Goal: Information Seeking & Learning: Find specific page/section

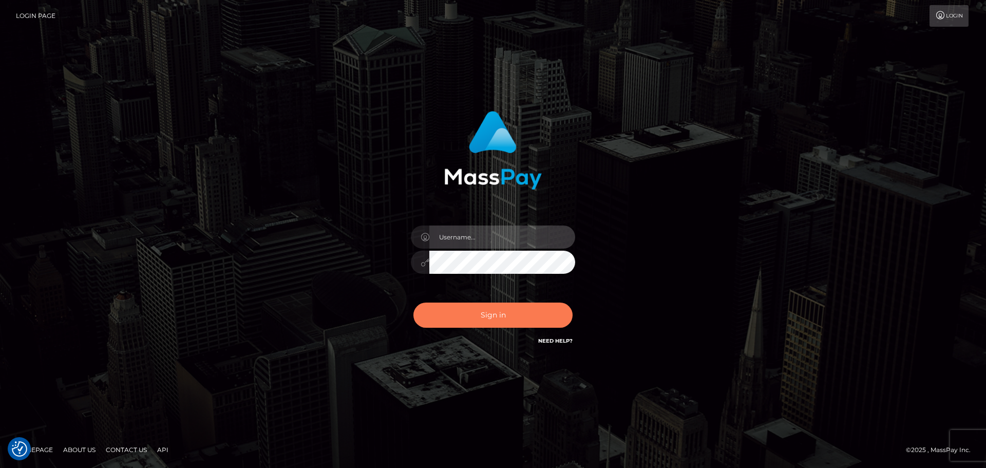
type input "[PERSON_NAME]"
click at [519, 309] on button "Sign in" at bounding box center [492, 315] width 159 height 25
type input "[PERSON_NAME]"
click at [516, 312] on button "Sign in" at bounding box center [492, 315] width 159 height 25
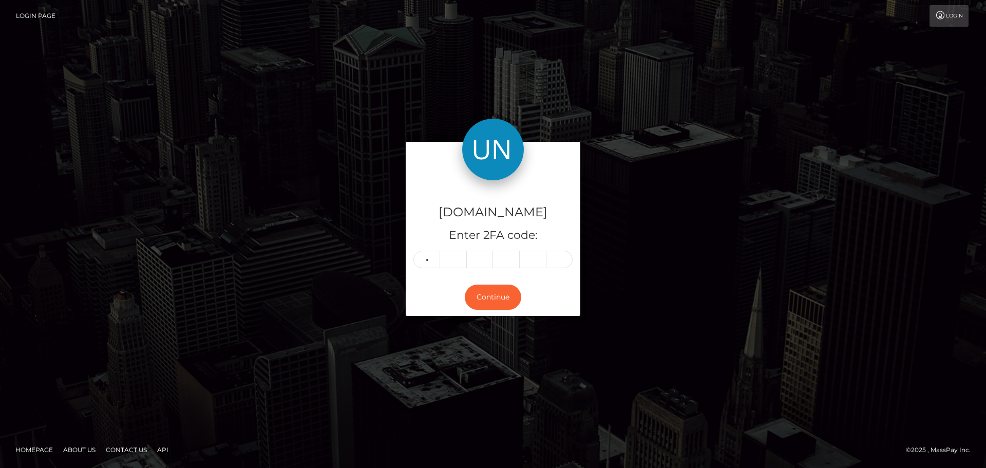
type input "1"
type input "3"
type input "0"
type input "9"
type input "0"
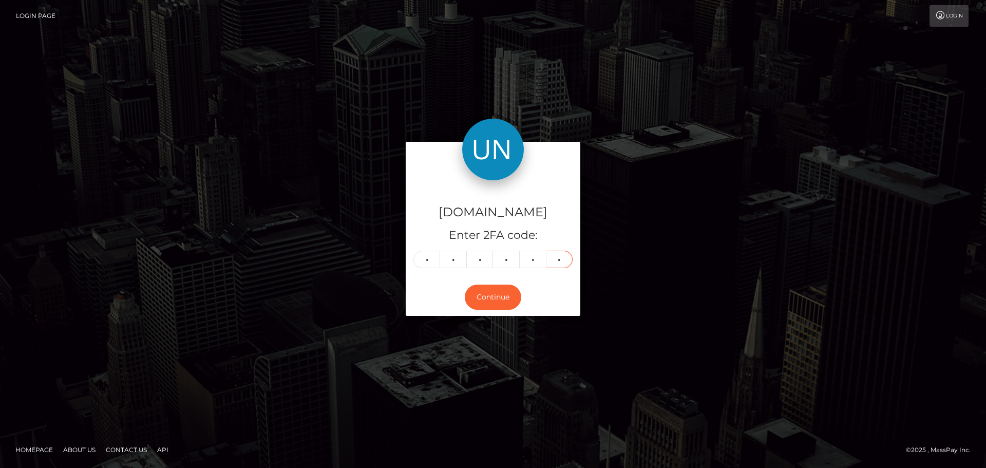
type input "9"
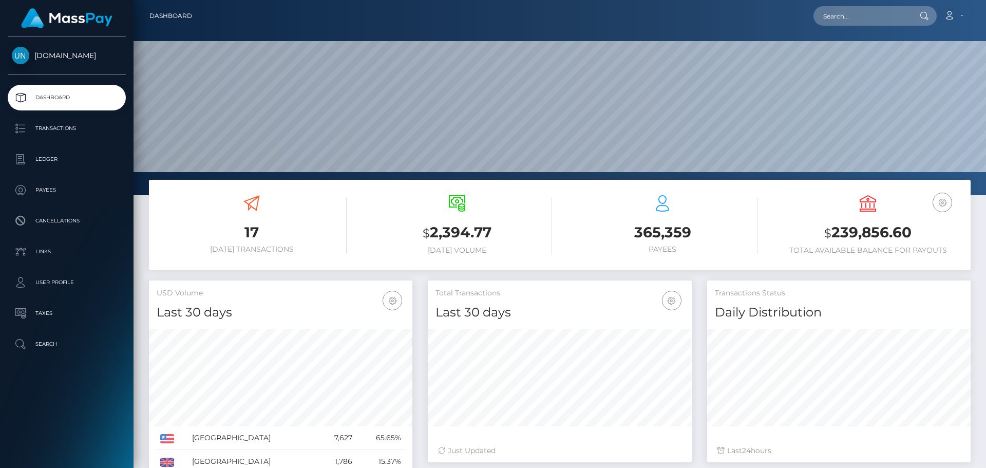
scroll to position [182, 264]
click at [855, 26] on div "Loading... Loading... Account Edit Profile Logout" at bounding box center [585, 16] width 770 height 22
click at [860, 15] on input "text" at bounding box center [862, 16] width 97 height 20
paste input "hbfm7yzkp8@privaterelay.appleid.com"
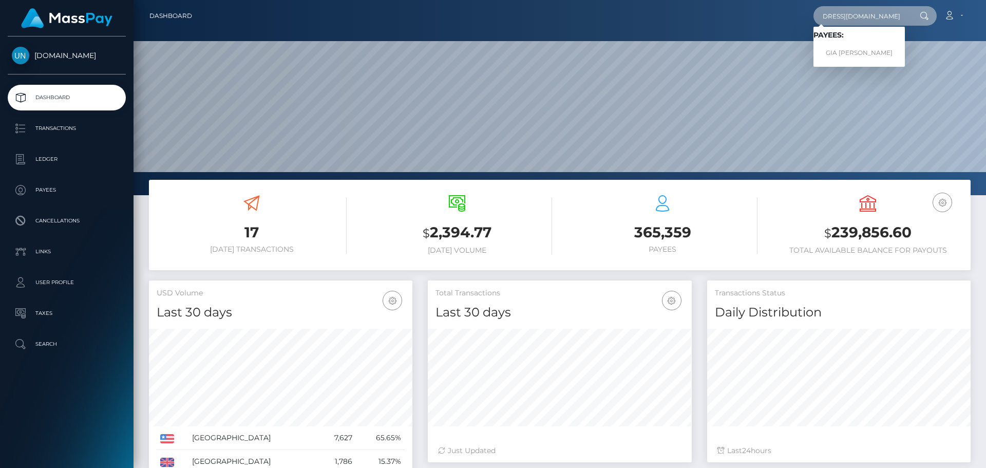
type input "hbfm7yzkp8@privaterelay.appleid.com"
click at [862, 48] on link "GIA JOHANY VARGAS REYES" at bounding box center [859, 53] width 91 height 19
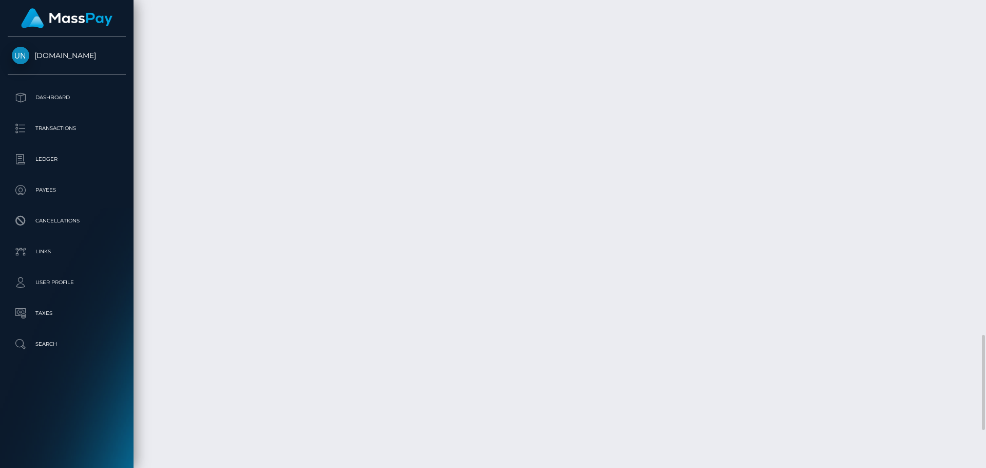
scroll to position [1827, 0]
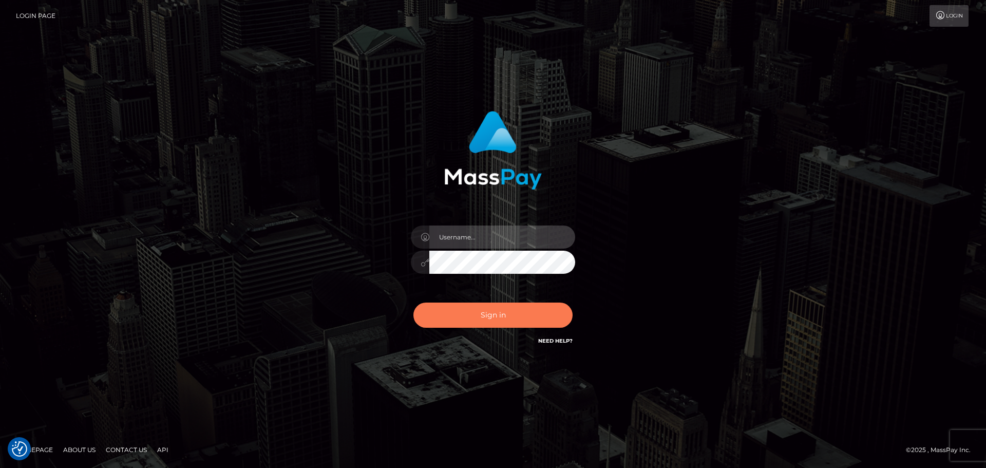
type input "[PERSON_NAME]"
click at [482, 310] on button "Sign in" at bounding box center [492, 315] width 159 height 25
type input "[PERSON_NAME]"
click at [518, 327] on button "Sign in" at bounding box center [492, 315] width 159 height 25
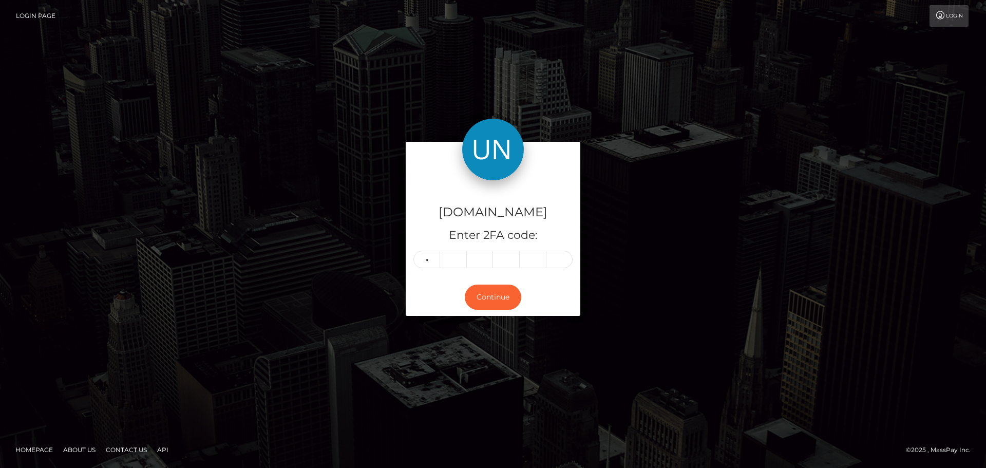
type input "8"
type input "5"
type input "7"
type input "8"
type input "2"
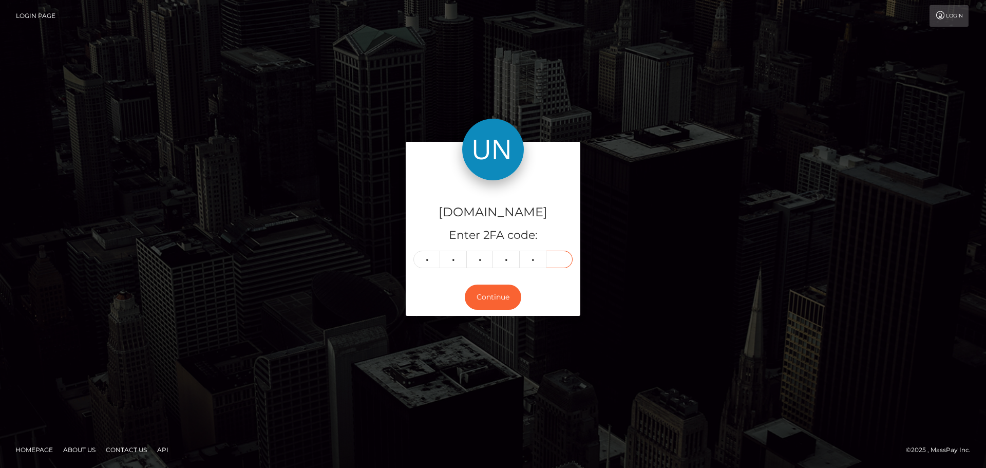
type input "1"
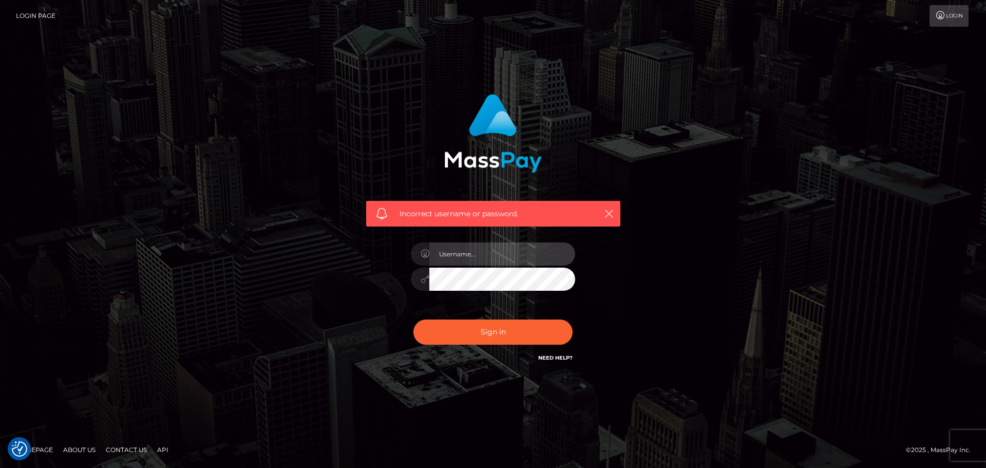
type input "[PERSON_NAME]"
click at [511, 349] on div "Sign in Need Help?" at bounding box center [493, 336] width 180 height 46
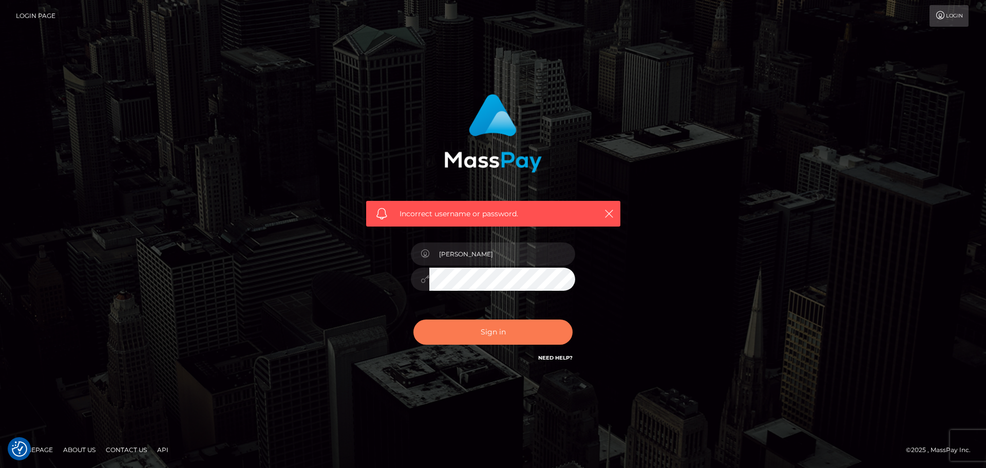
click at [504, 332] on button "Sign in" at bounding box center [492, 331] width 159 height 25
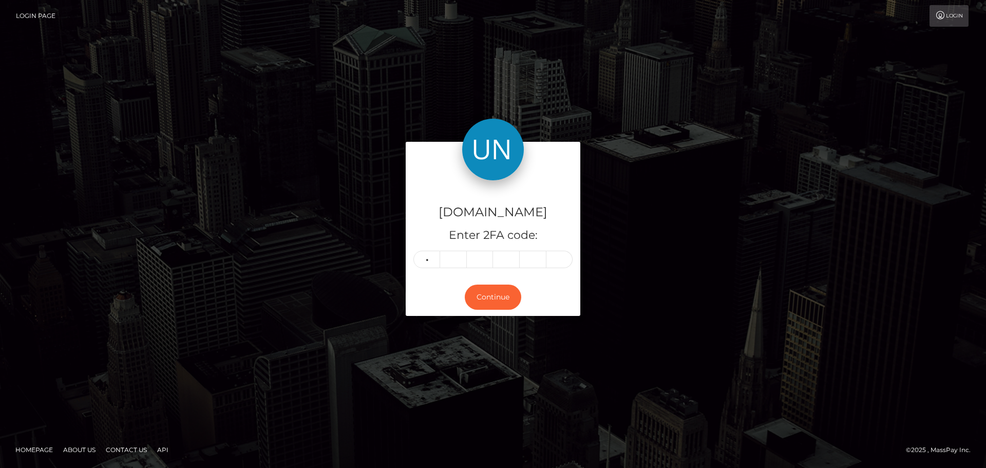
type input "1"
type input "8"
type input "7"
type input "2"
type input "6"
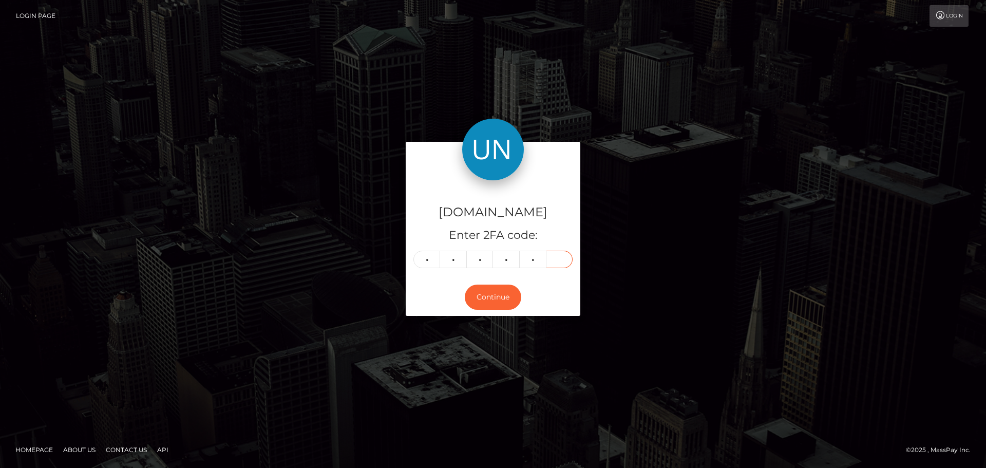
type input "4"
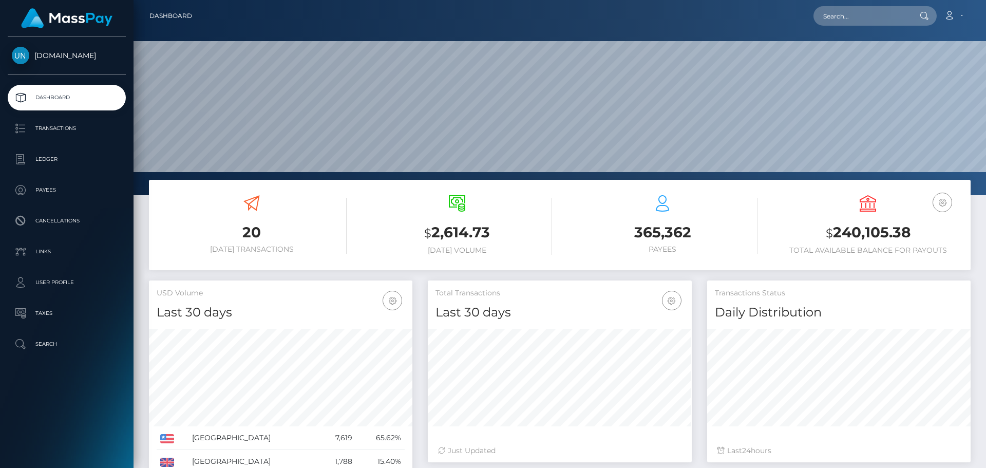
scroll to position [182, 264]
click at [829, 4] on nav "Dashboard Loading... Loading... Account Edit Profile" at bounding box center [560, 16] width 853 height 32
paste input "6rsf245x24@privaterelay.appleid.com"
click at [831, 8] on input "6rsf245x24@privaterelay.appleid.com" at bounding box center [862, 16] width 97 height 20
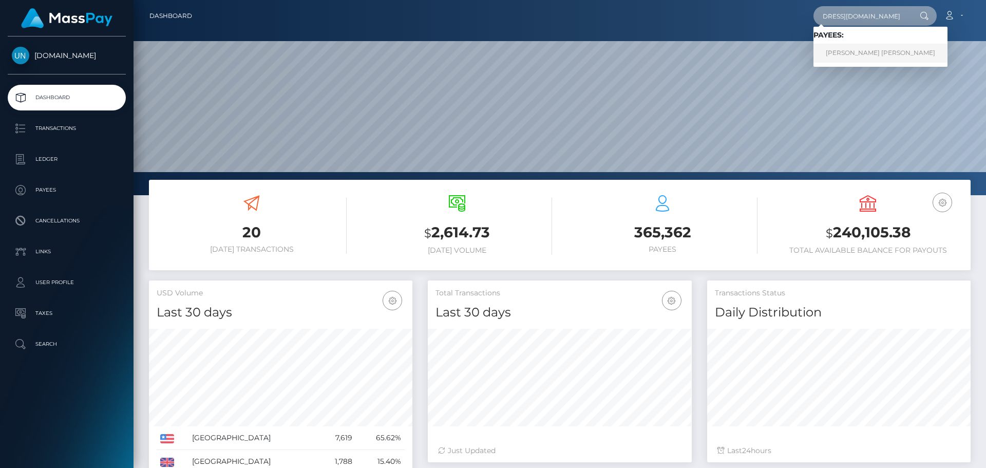
type input "6rsf245x24@privaterelay.appleid.com"
click at [826, 48] on link "MORGAN TIFFANY SAUNDERS" at bounding box center [881, 53] width 134 height 19
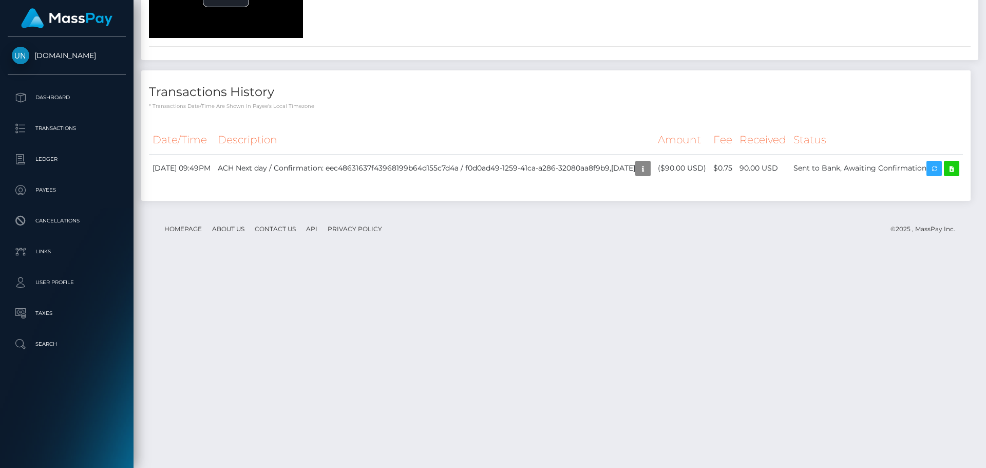
scroll to position [1538, 0]
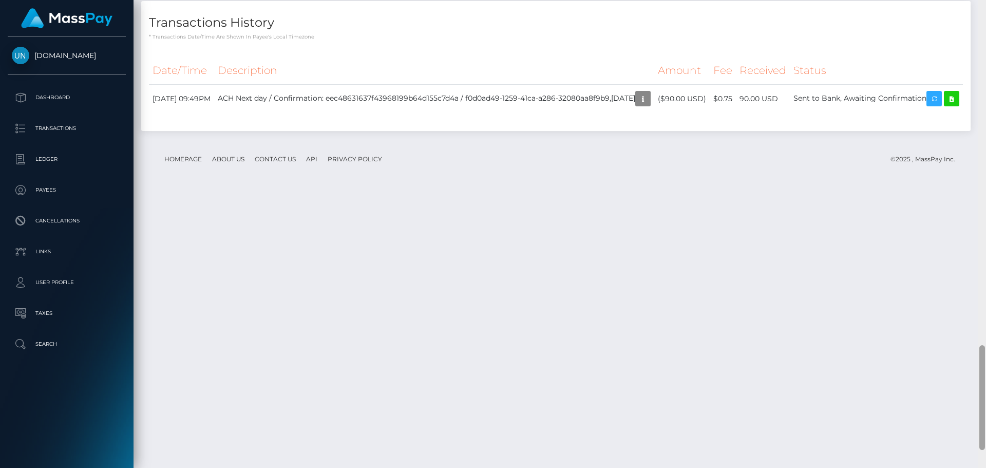
click at [986, 37] on div at bounding box center [982, 234] width 8 height 468
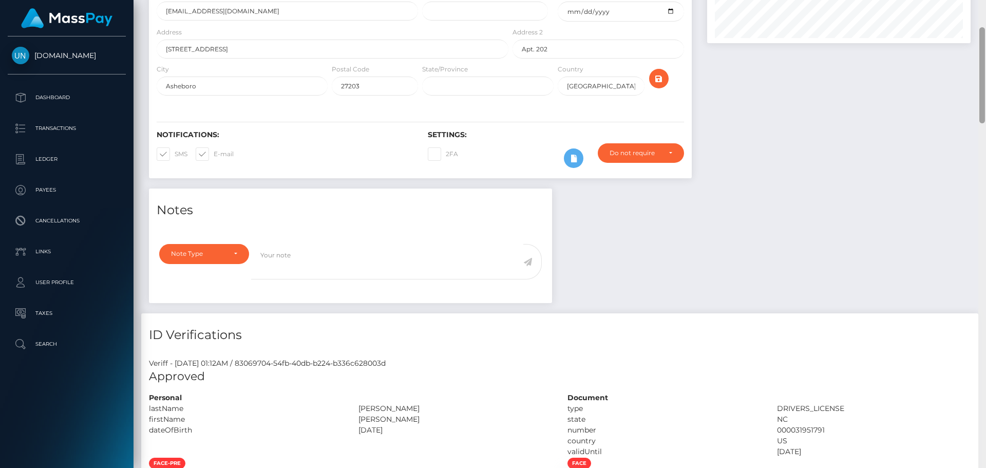
click at [986, 15] on div at bounding box center [982, 234] width 8 height 468
click at [986, 15] on div "Customer Profile Loading... Loading..." at bounding box center [560, 234] width 853 height 468
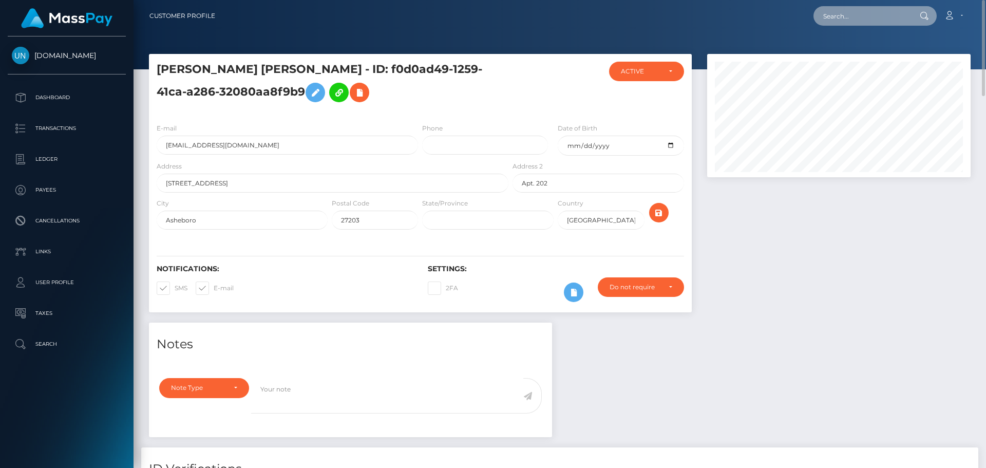
click at [892, 18] on input "text" at bounding box center [862, 16] width 97 height 20
paste input "jeria.hicks2002@gmail.com"
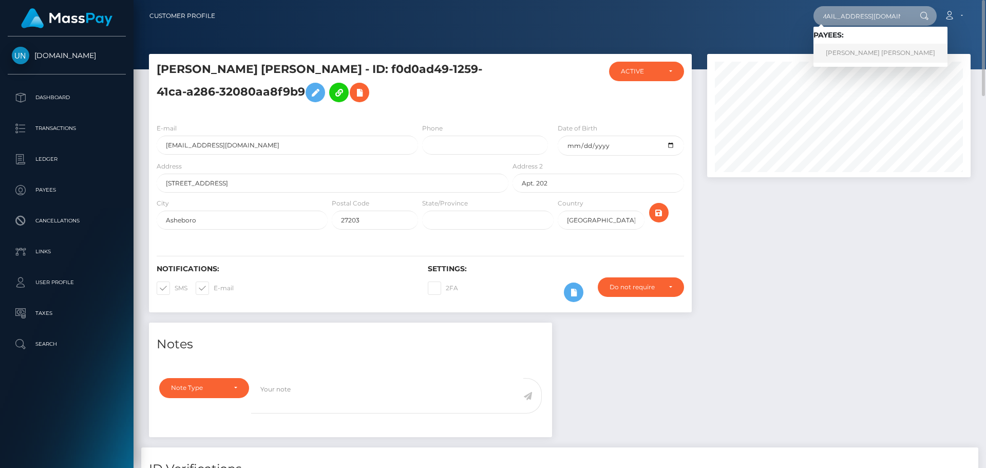
type input "jeria.hicks2002@gmail.com"
click at [833, 47] on link "JERIA YVONA HICKS" at bounding box center [881, 53] width 134 height 19
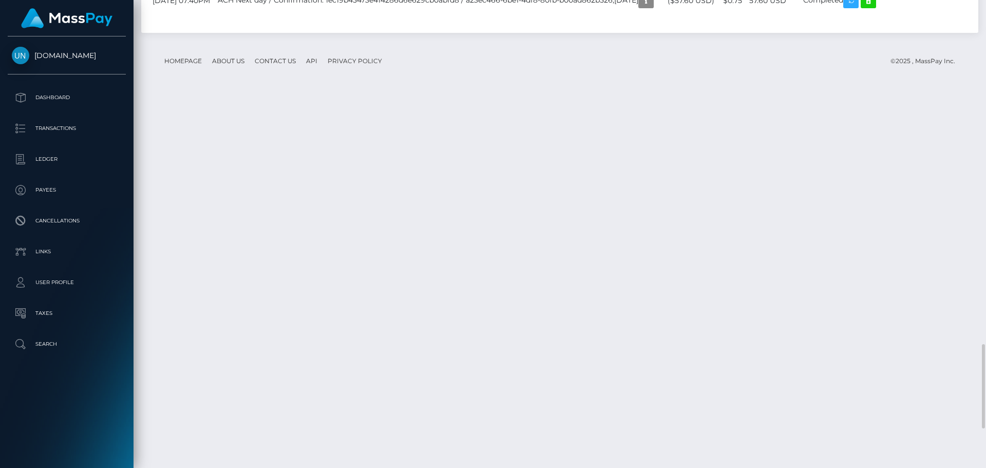
scroll to position [123, 264]
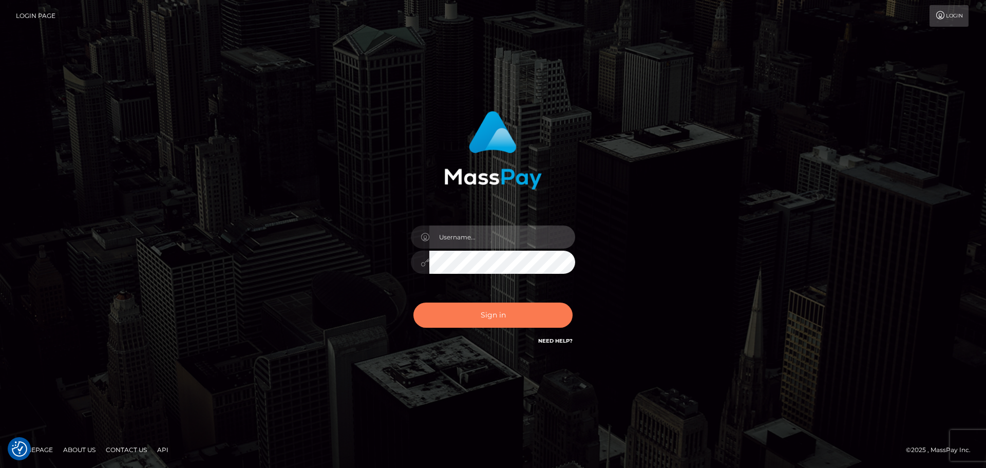
type input "Yassine Slimene"
click at [530, 314] on button "Sign in" at bounding box center [492, 315] width 159 height 25
type input "[PERSON_NAME]"
click at [475, 316] on button "Sign in" at bounding box center [492, 315] width 159 height 25
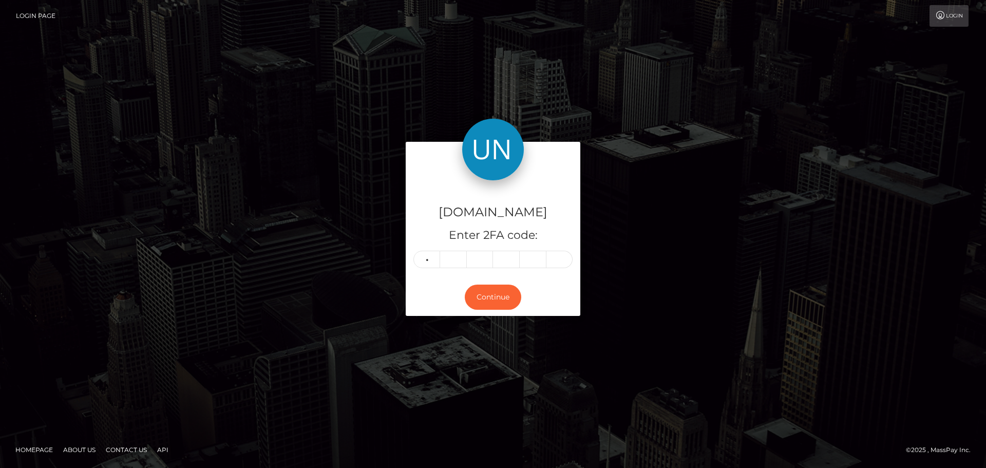
type input "6"
type input "9"
type input "6"
type input "3"
type input "5"
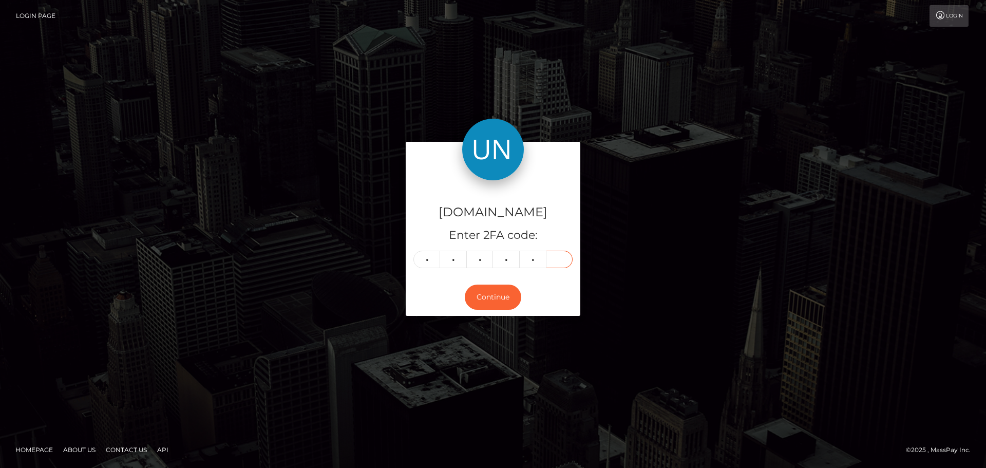
type input "2"
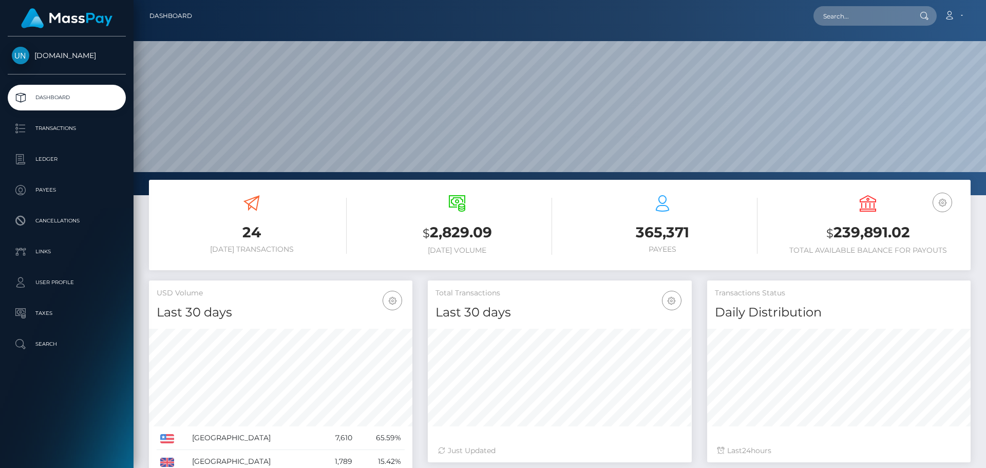
scroll to position [182, 264]
click at [867, 15] on input "text" at bounding box center [862, 16] width 97 height 20
paste input "[EMAIL_ADDRESS][DOMAIN_NAME]"
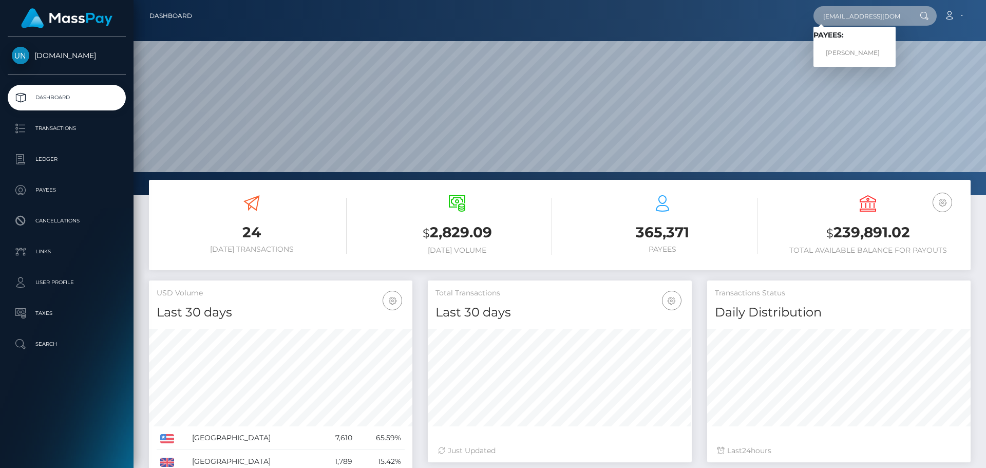
type input "[EMAIL_ADDRESS][DOMAIN_NAME]"
click at [831, 42] on span "Payees: [PERSON_NAME]" at bounding box center [855, 47] width 82 height 32
click at [881, 7] on input "[EMAIL_ADDRESS][DOMAIN_NAME]" at bounding box center [862, 16] width 97 height 20
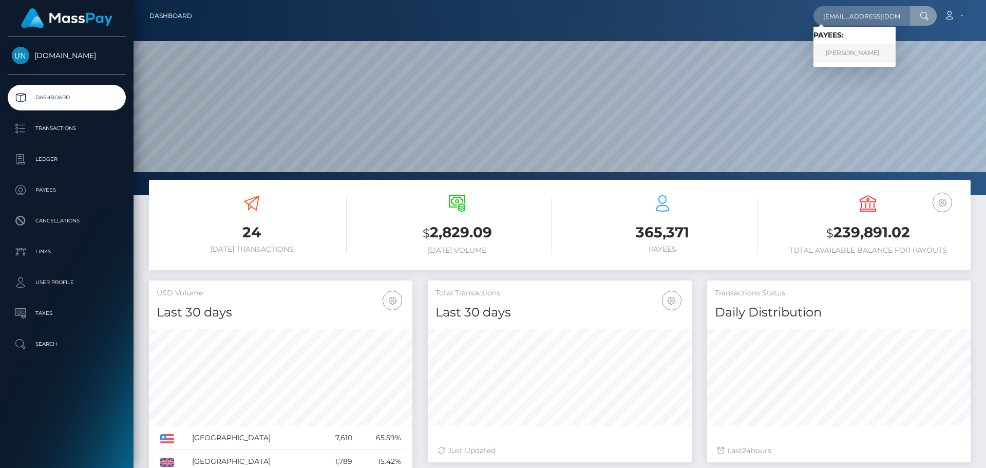
click at [862, 46] on link "ZULIBETT ORTIZ" at bounding box center [855, 53] width 82 height 19
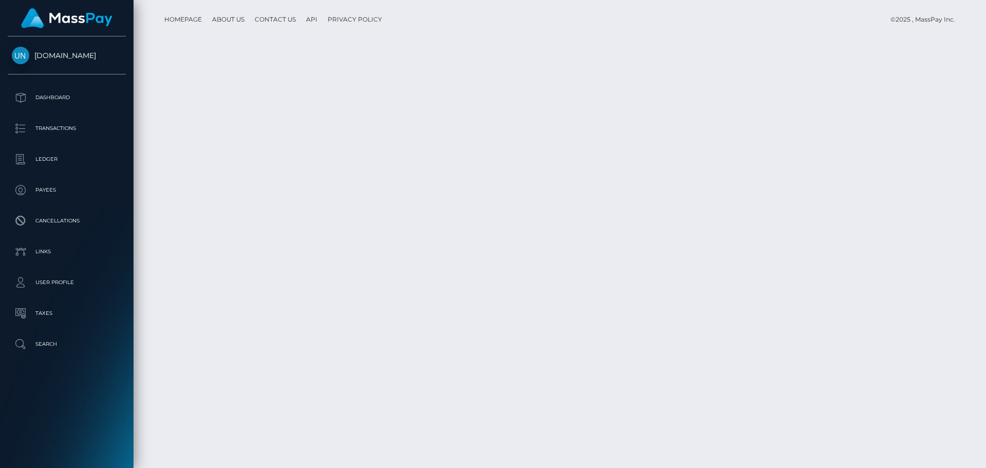
scroll to position [1832, 0]
click at [986, 19] on div at bounding box center [982, 234] width 8 height 468
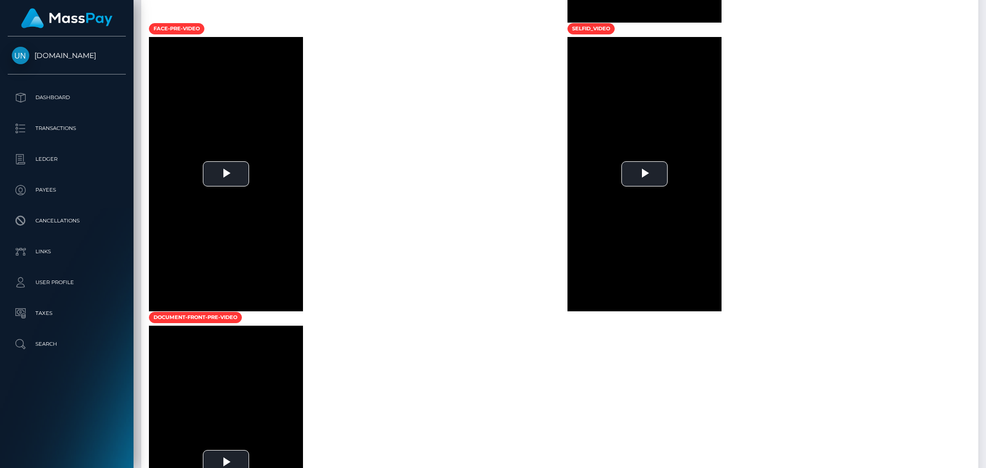
scroll to position [428, 0]
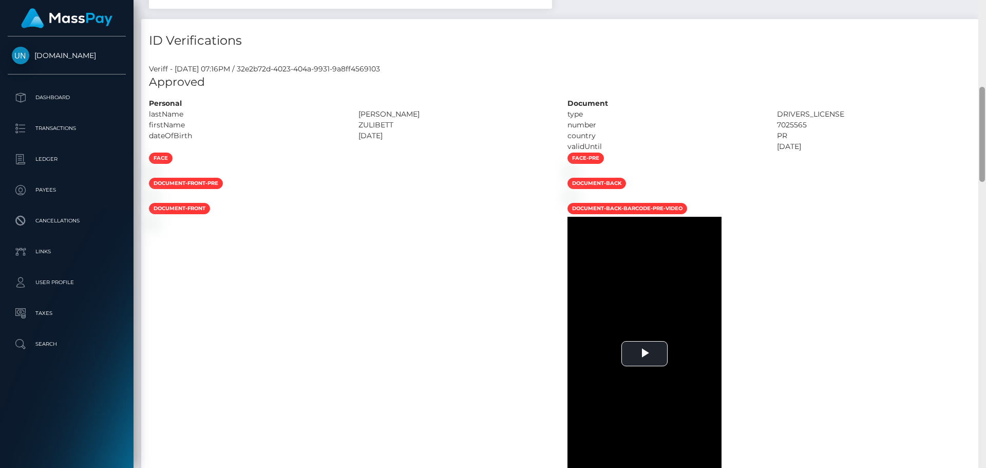
click at [986, 13] on div at bounding box center [982, 234] width 8 height 468
click at [986, 6] on div "Customer Profile Loading... Loading..." at bounding box center [560, 234] width 853 height 468
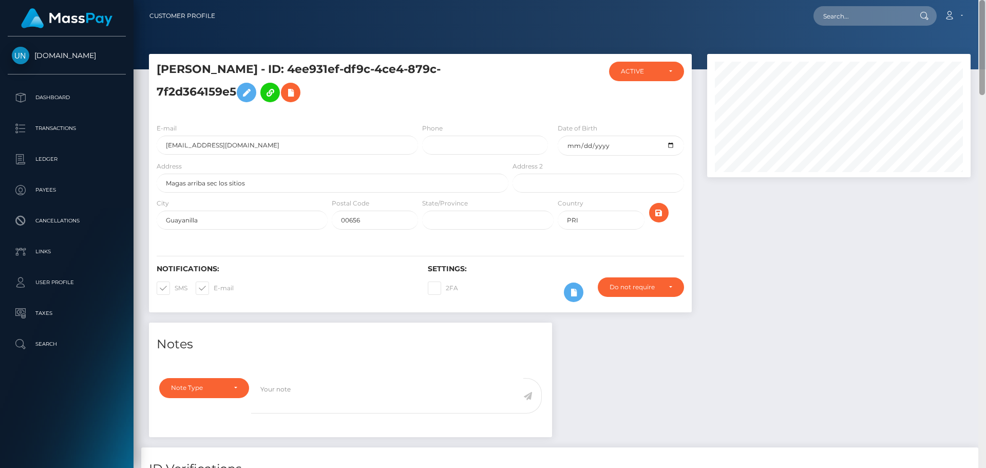
click at [986, 6] on nav "Customer Profile Loading... Loading... Account" at bounding box center [560, 16] width 853 height 32
click at [852, 4] on nav "Customer Profile Loading... Loading... Account" at bounding box center [560, 16] width 853 height 32
click at [851, 5] on div "Loading... Loading... Account Edit Profile Logout" at bounding box center [596, 16] width 747 height 22
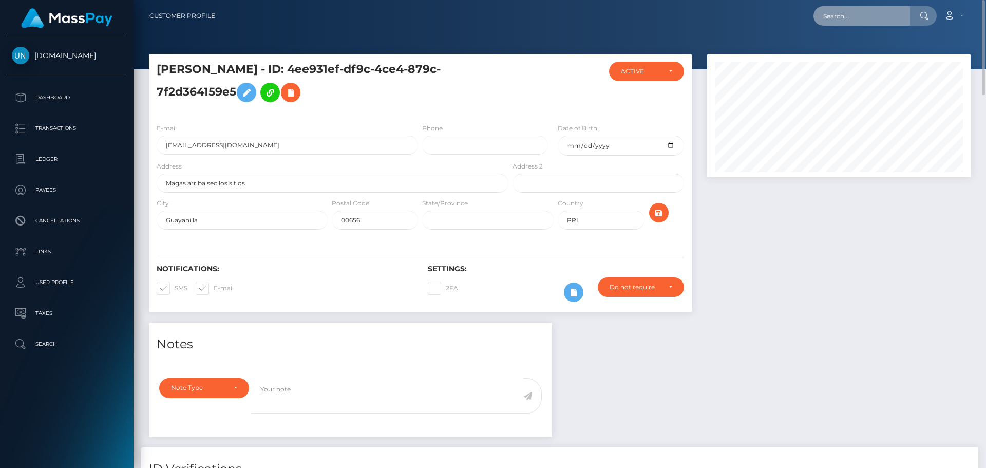
click at [851, 7] on input "text" at bounding box center [862, 16] width 97 height 20
paste input "carla.daidone1@gmail.com"
type input "carla.daidone1@gmail.com"
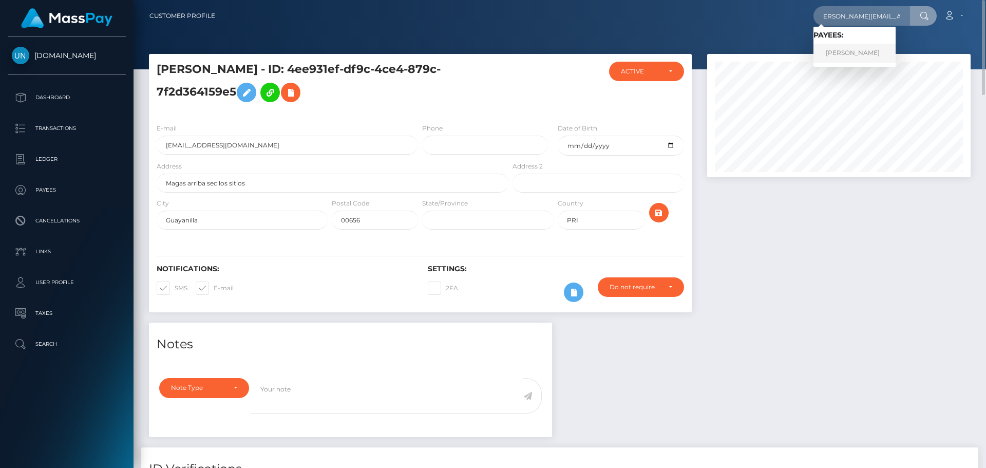
click at [858, 45] on link "CARLA DAIDONE" at bounding box center [855, 53] width 82 height 19
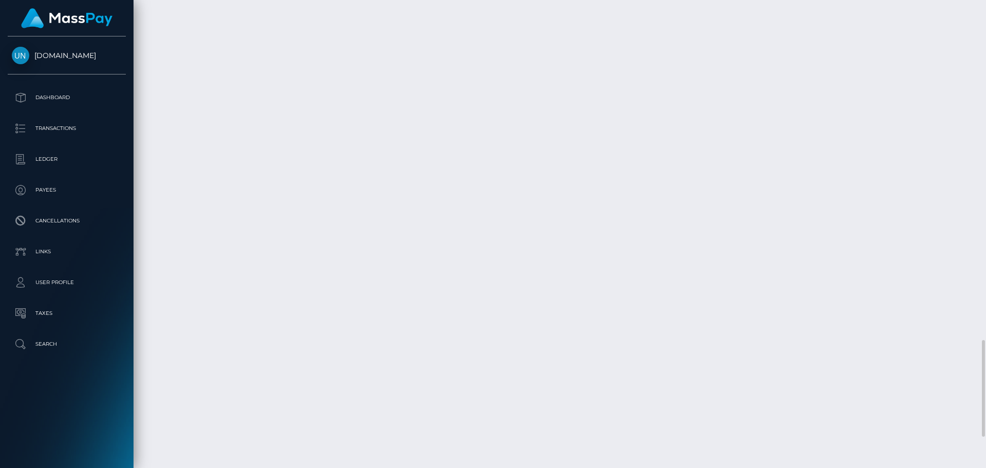
scroll to position [1793, 0]
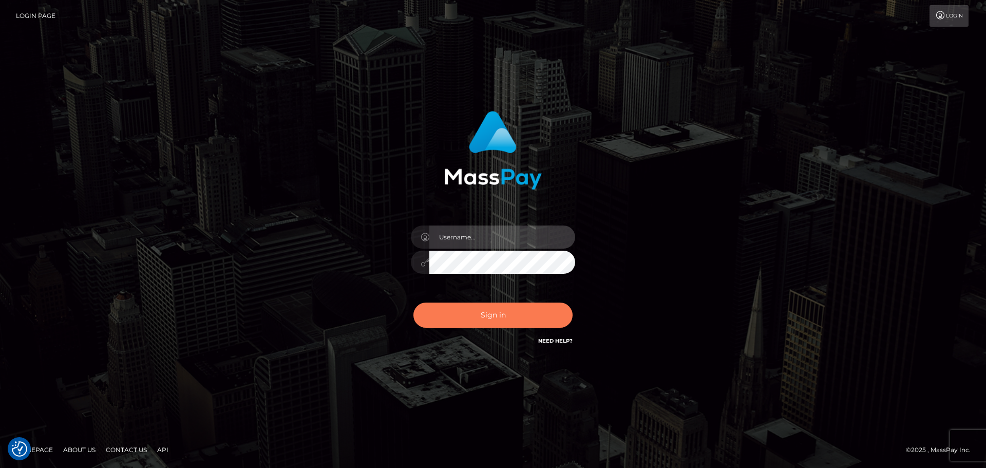
type input "Yassine Slimene"
click at [499, 324] on button "Sign in" at bounding box center [492, 315] width 159 height 25
type input "[PERSON_NAME]"
click at [519, 313] on button "Sign in" at bounding box center [492, 315] width 159 height 25
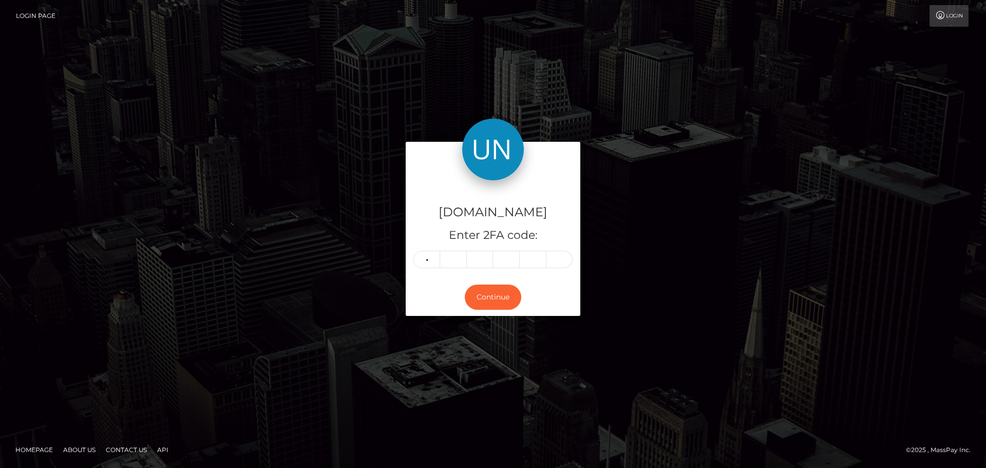
type input "6"
type input "8"
type input "4"
type input "5"
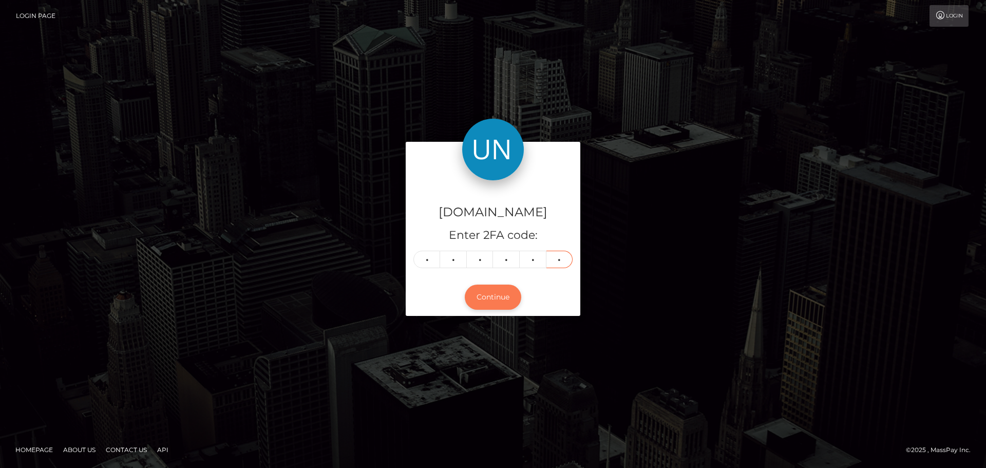
type input "7"
click at [499, 287] on button "Continue" at bounding box center [493, 297] width 56 height 25
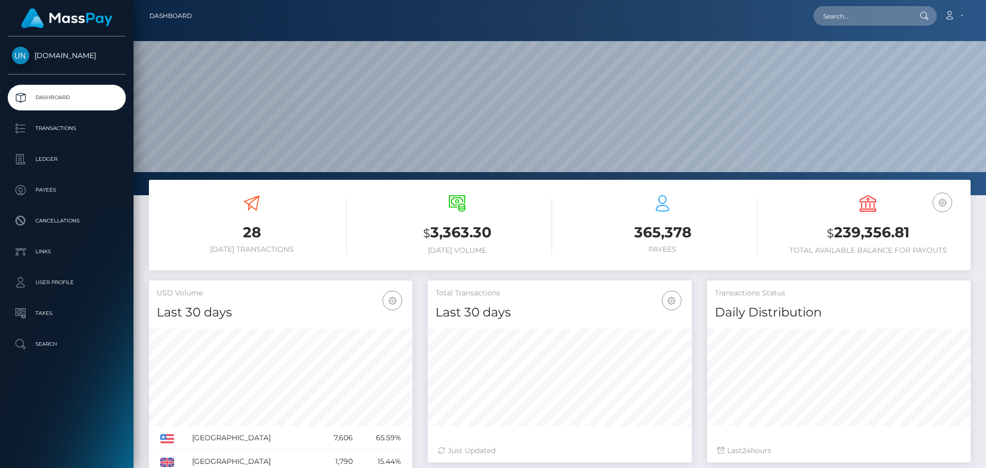
scroll to position [182, 264]
click at [861, 4] on nav "Dashboard Loading... Loading... Account Edit Profile" at bounding box center [560, 16] width 853 height 32
paste input "[EMAIL_ADDRESS][DOMAIN_NAME]"
drag, startPoint x: 859, startPoint y: 10, endPoint x: 855, endPoint y: 15, distance: 6.9
click at [858, 11] on input "text" at bounding box center [862, 16] width 97 height 20
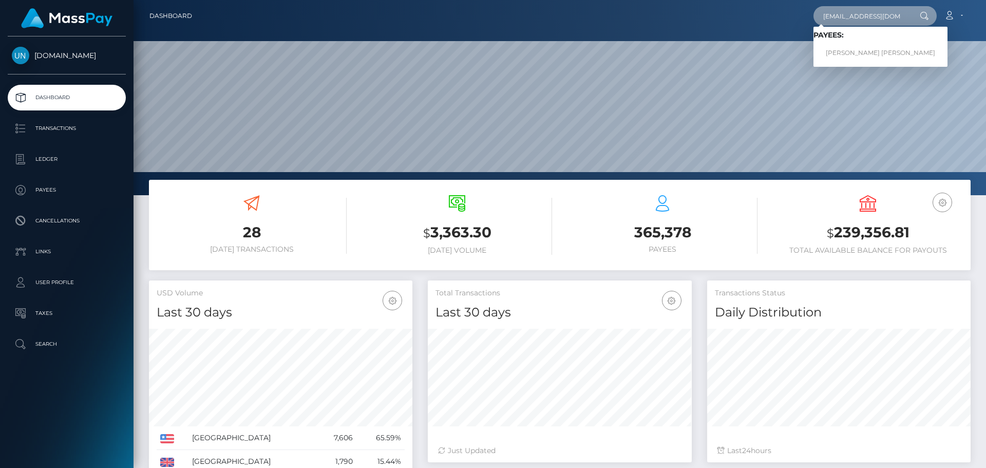
type input "[EMAIL_ADDRESS][DOMAIN_NAME]"
drag, startPoint x: 756, startPoint y: 32, endPoint x: 845, endPoint y: 50, distance: 91.7
click at [845, 50] on link "[PERSON_NAME] [PERSON_NAME]" at bounding box center [881, 53] width 134 height 19
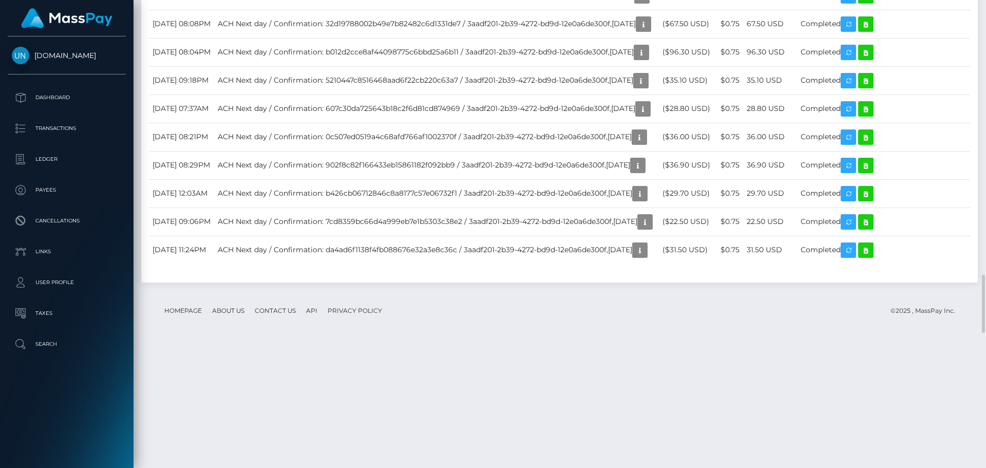
scroll to position [2157, 0]
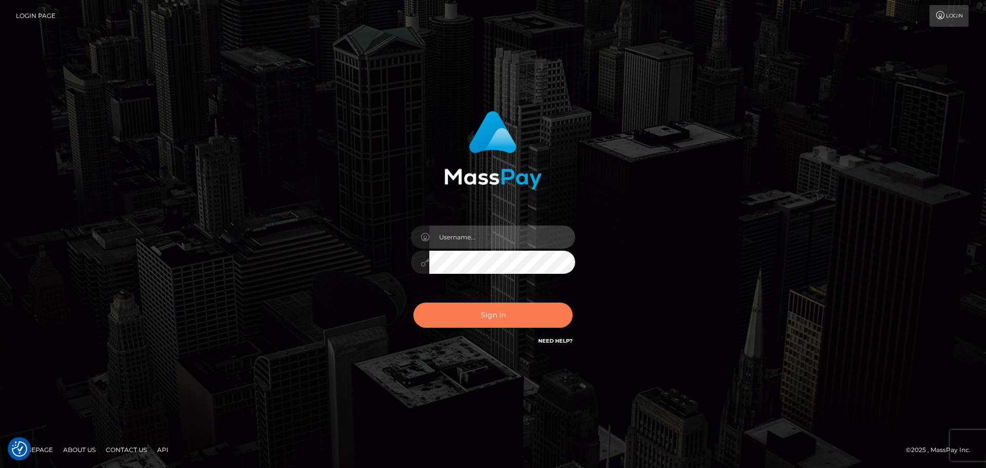
type input "[PERSON_NAME]"
click at [507, 306] on button "Sign in" at bounding box center [492, 315] width 159 height 25
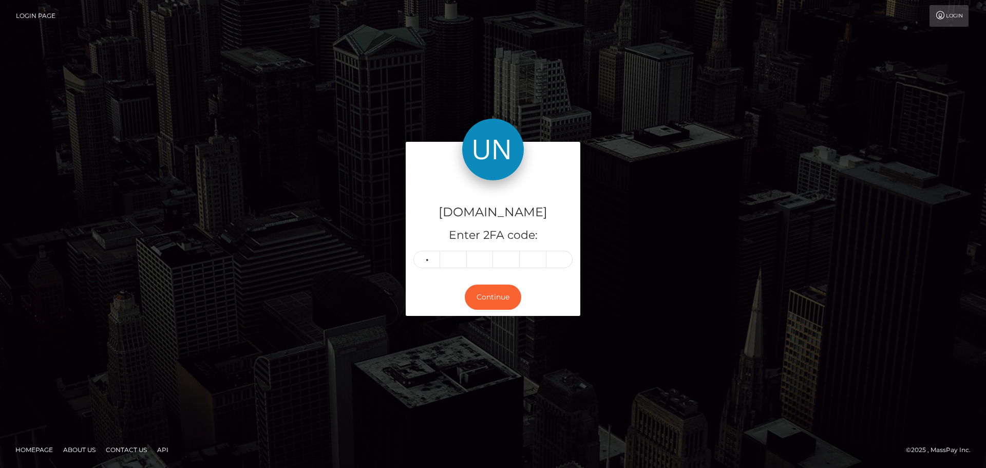
type input "6"
type input "7"
type input "2"
type input "0"
type input "1"
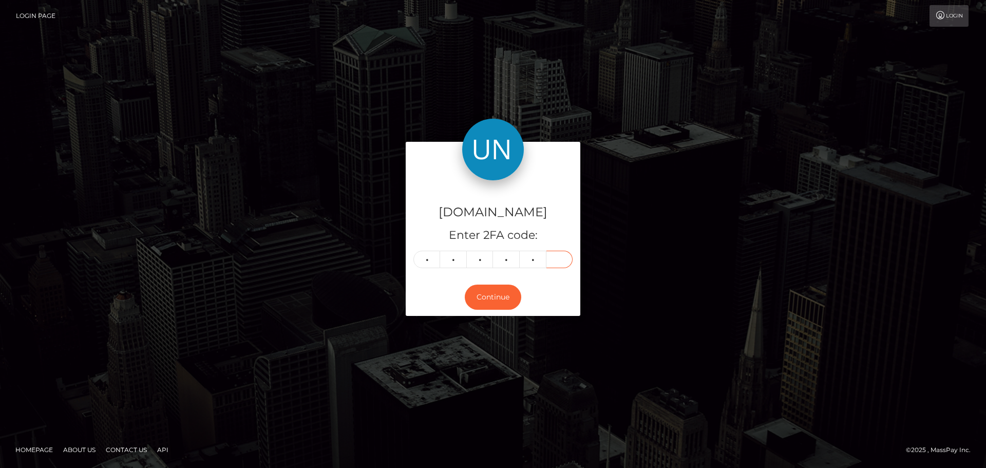
type input "3"
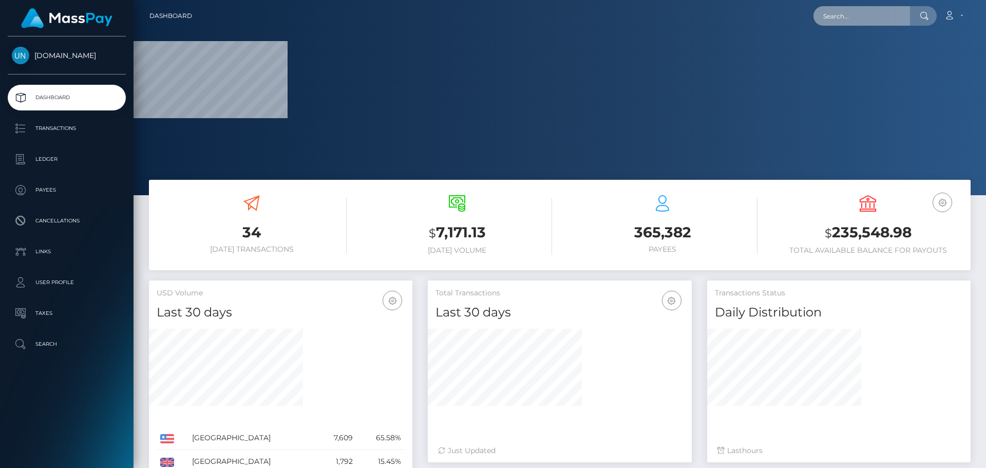
click at [874, 16] on input "text" at bounding box center [862, 16] width 97 height 20
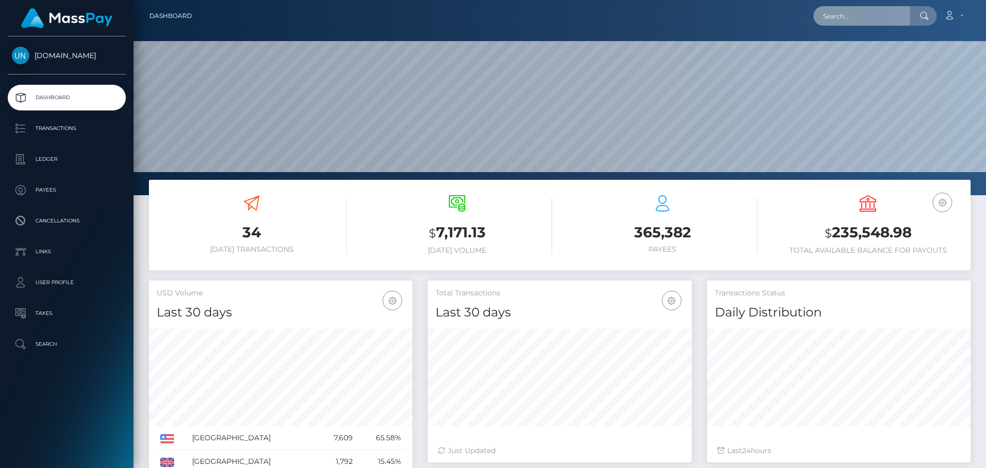
scroll to position [182, 264]
paste input "riveraiesha36@gmail.com"
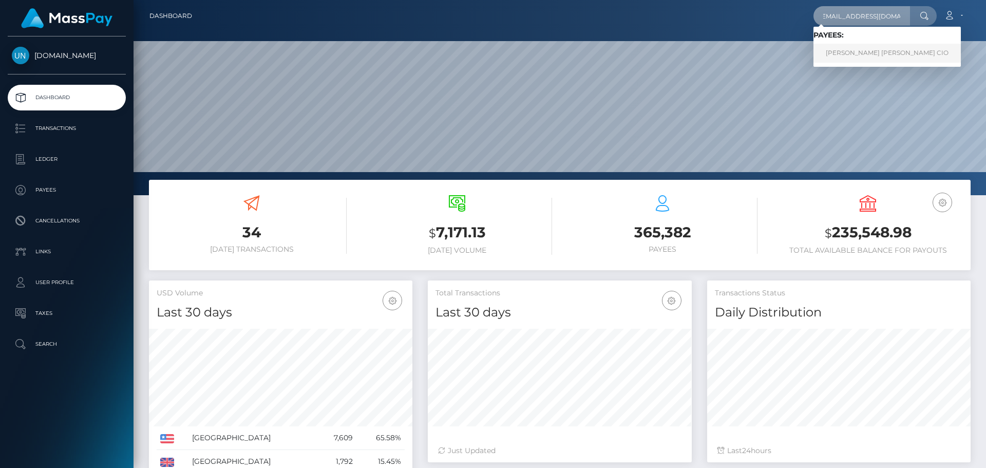
type input "riveraiesha36@gmail.com"
click at [857, 56] on link "IESHA LIZETTE RIVERA MELE CIO" at bounding box center [887, 53] width 147 height 19
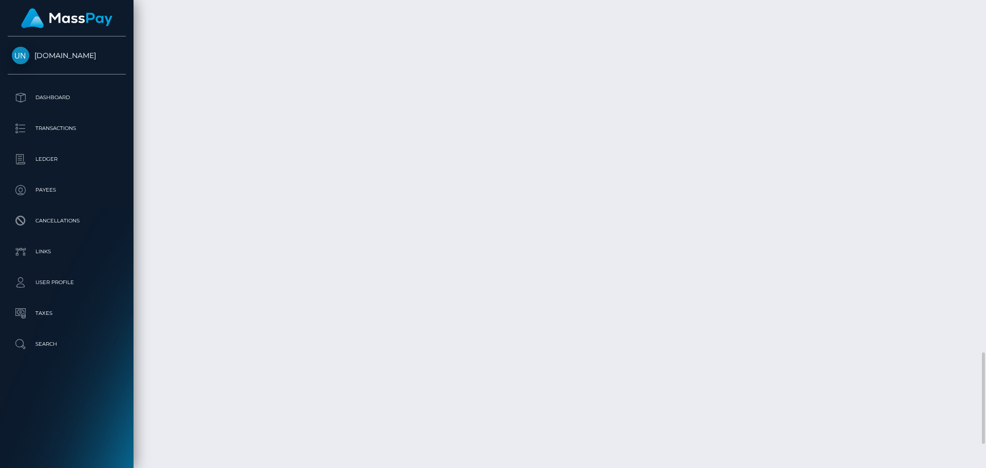
scroll to position [1919, 0]
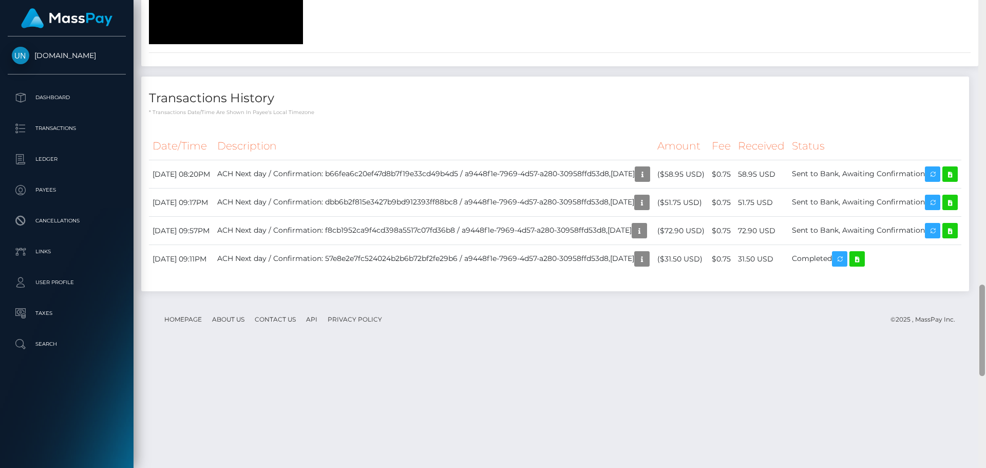
click at [986, 19] on div at bounding box center [982, 234] width 8 height 468
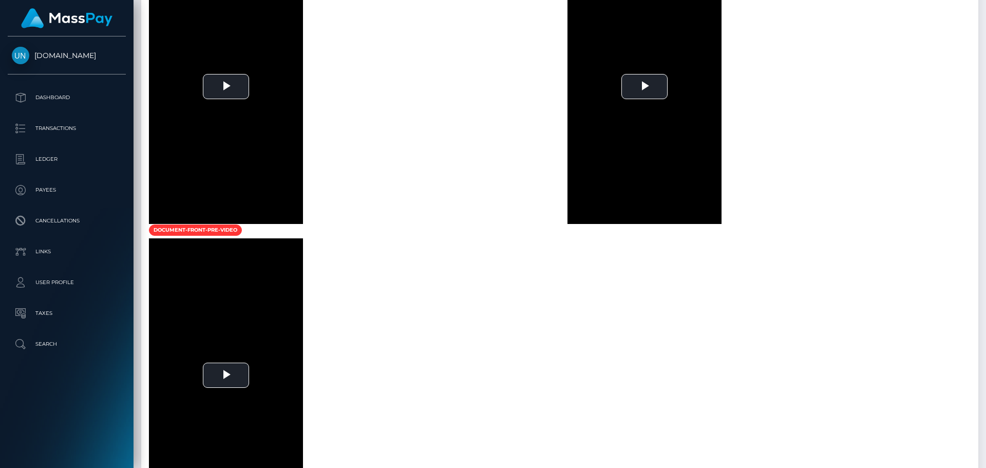
click at [986, 20] on div at bounding box center [982, 234] width 8 height 468
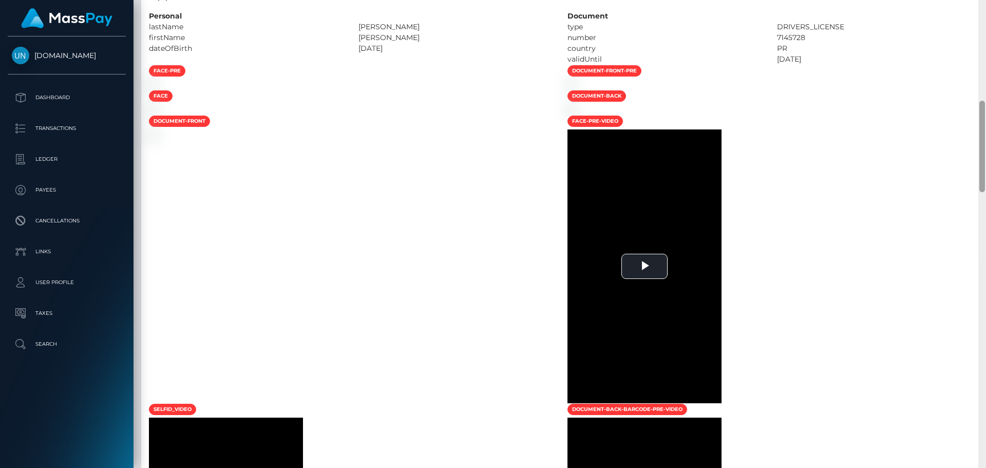
click at [986, 20] on div at bounding box center [982, 234] width 8 height 468
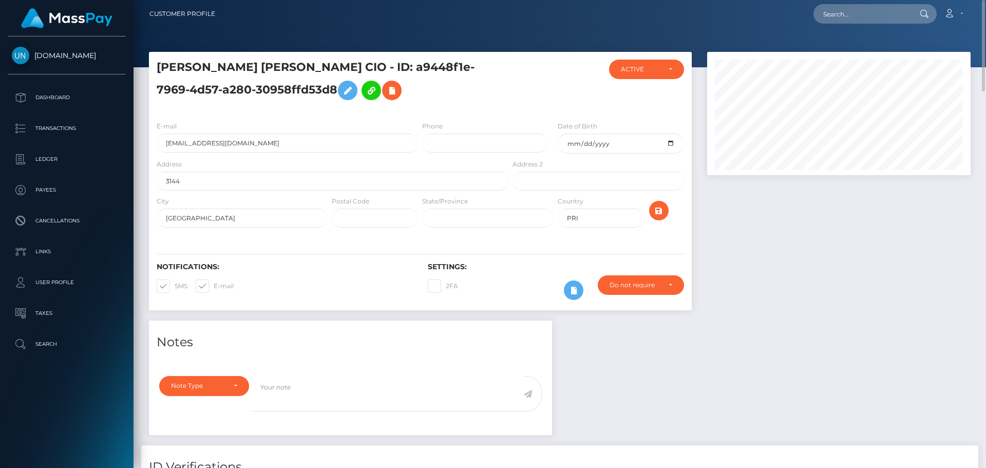
scroll to position [0, 0]
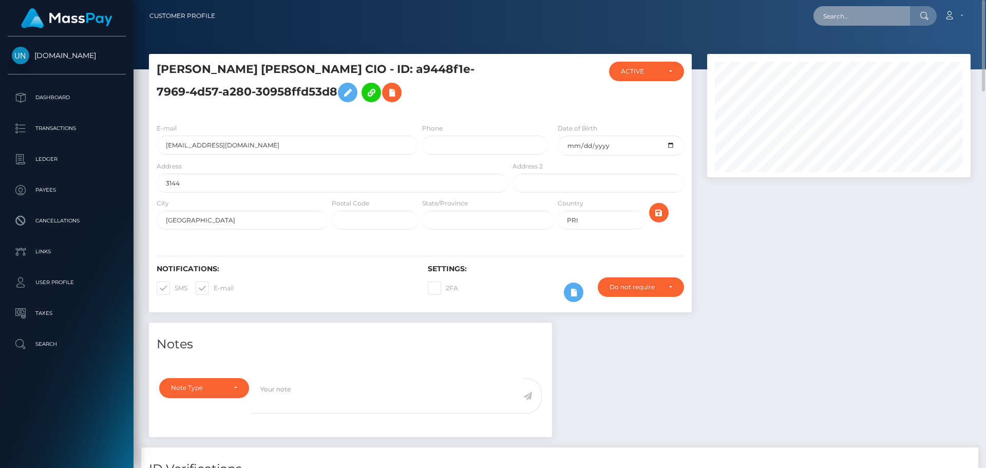
click at [879, 12] on input "text" at bounding box center [862, 16] width 97 height 20
paste input "[PERSON_NAME][EMAIL_ADDRESS][DOMAIN_NAME]"
type input "[PERSON_NAME][EMAIL_ADDRESS][DOMAIN_NAME]"
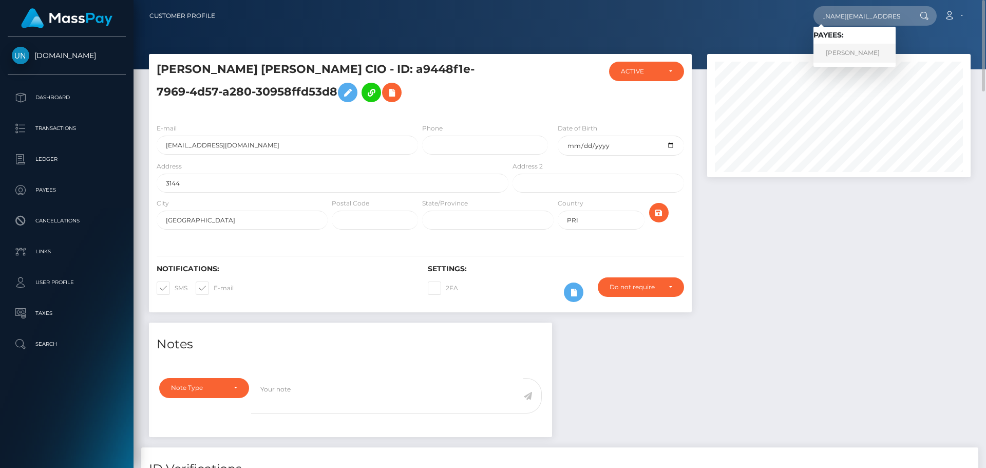
click at [851, 51] on link "[PERSON_NAME]" at bounding box center [855, 53] width 82 height 19
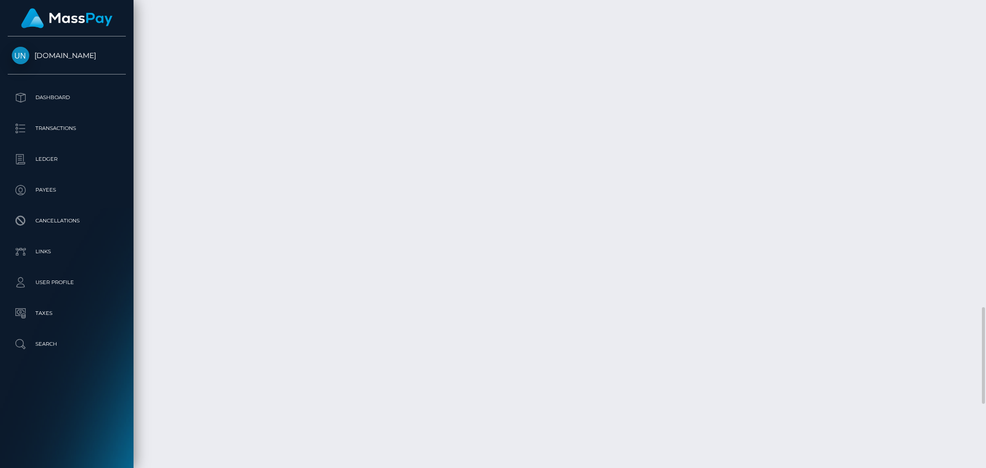
scroll to position [1485, 0]
click at [984, 17] on div at bounding box center [982, 234] width 8 height 468
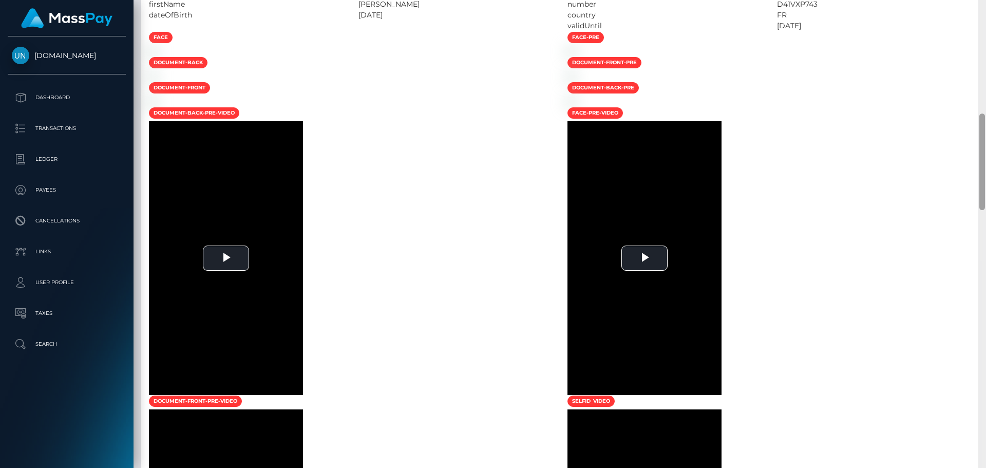
click at [984, 17] on div at bounding box center [982, 234] width 8 height 468
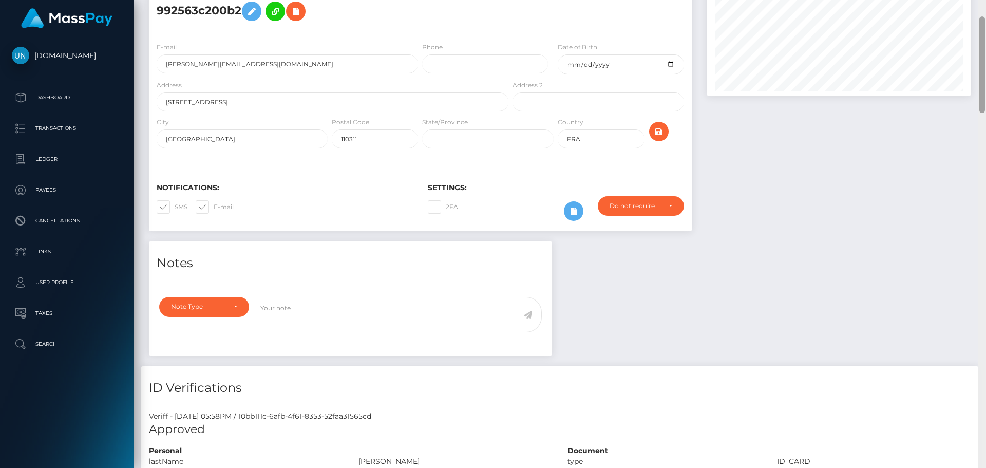
scroll to position [0, 0]
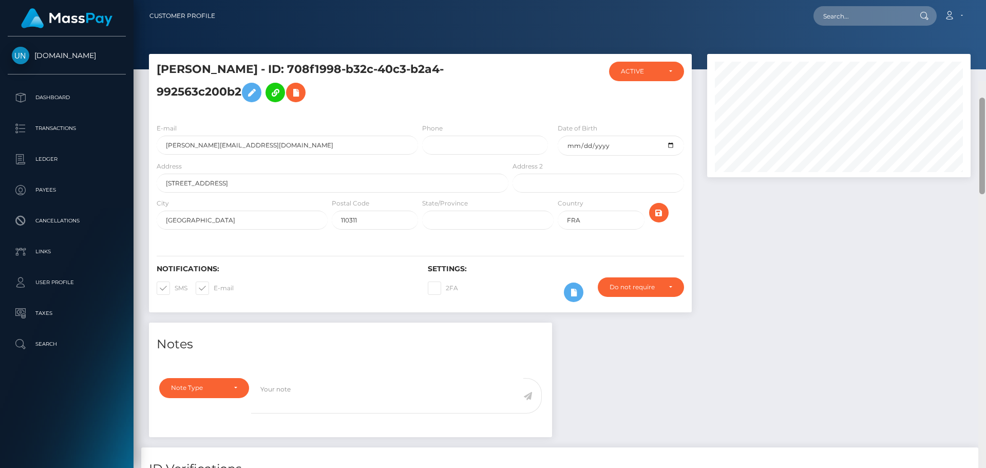
click at [984, 9] on div "Customer Profile Loading... Loading..." at bounding box center [560, 234] width 853 height 468
click at [861, 12] on input "text" at bounding box center [862, 16] width 97 height 20
paste input "osorioalemanbj@gmail.com"
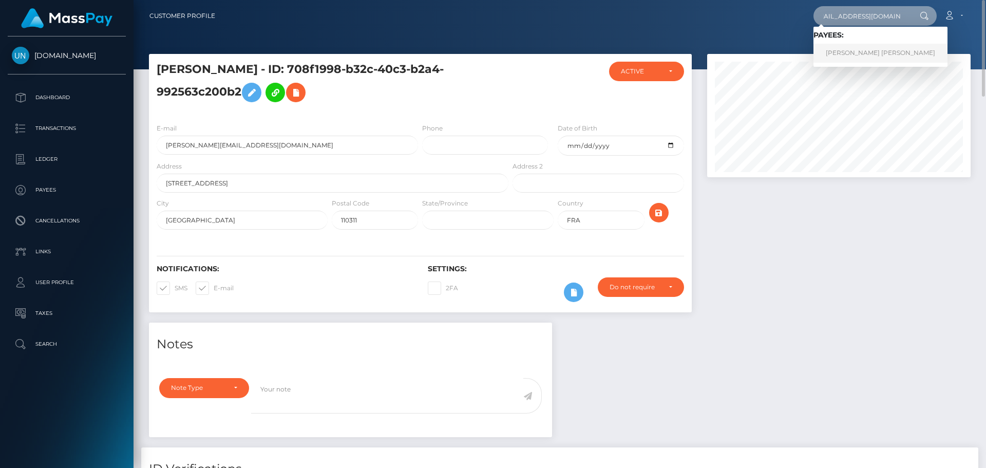
type input "osorioalemanbj@gmail.com"
click at [850, 44] on link "MANUEL ANTONIO OSORIO ALEMAN" at bounding box center [881, 53] width 134 height 19
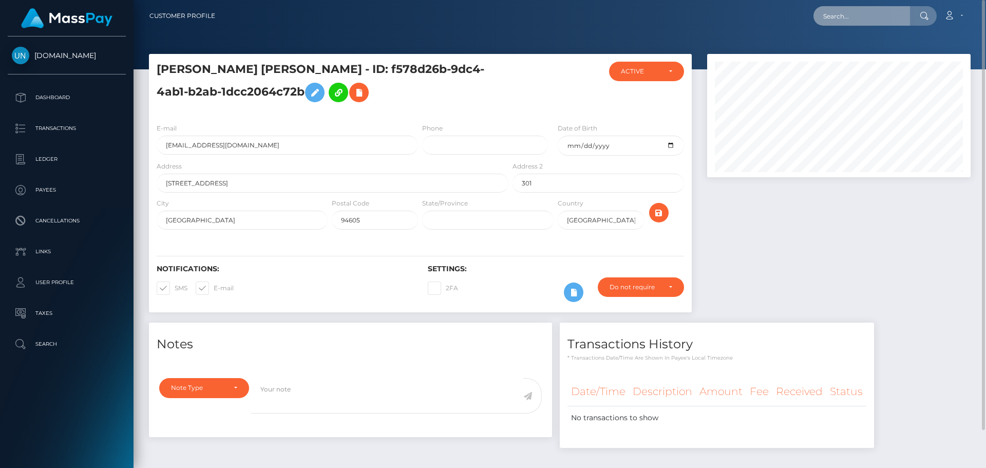
click at [872, 12] on input "text" at bounding box center [862, 16] width 97 height 20
paste input "titi34rugby@icloud.com"
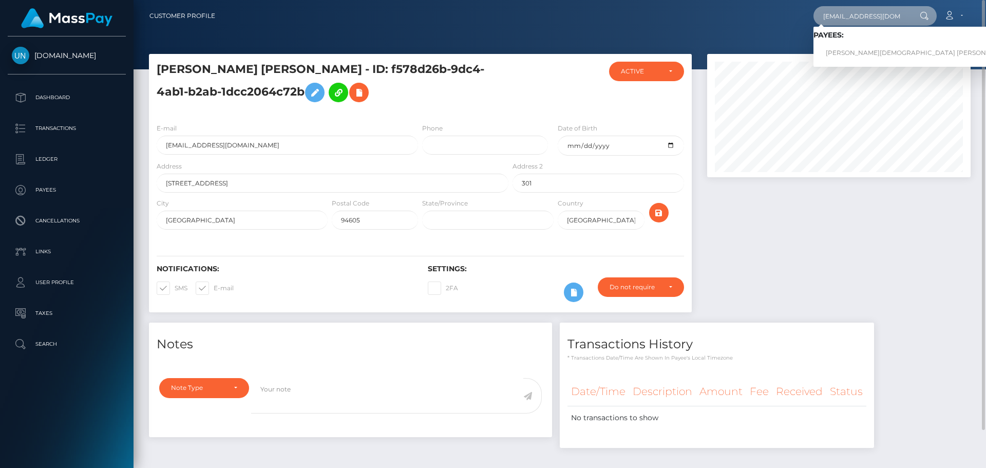
type input "titi34rugby@icloud.com"
click at [861, 49] on link "TIAGO CHRIST EPHRAM DANIEL URIZZI" at bounding box center [919, 53] width 210 height 19
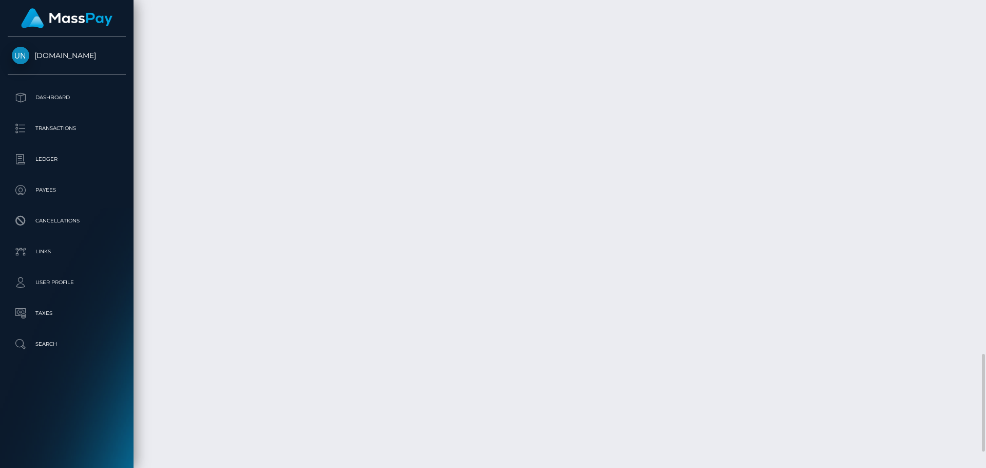
scroll to position [1773, 0]
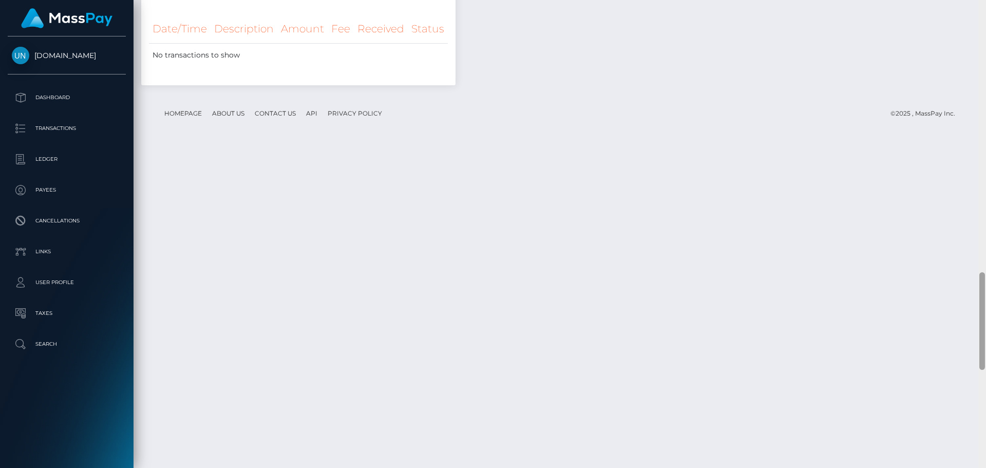
click at [986, 8] on div at bounding box center [982, 234] width 8 height 468
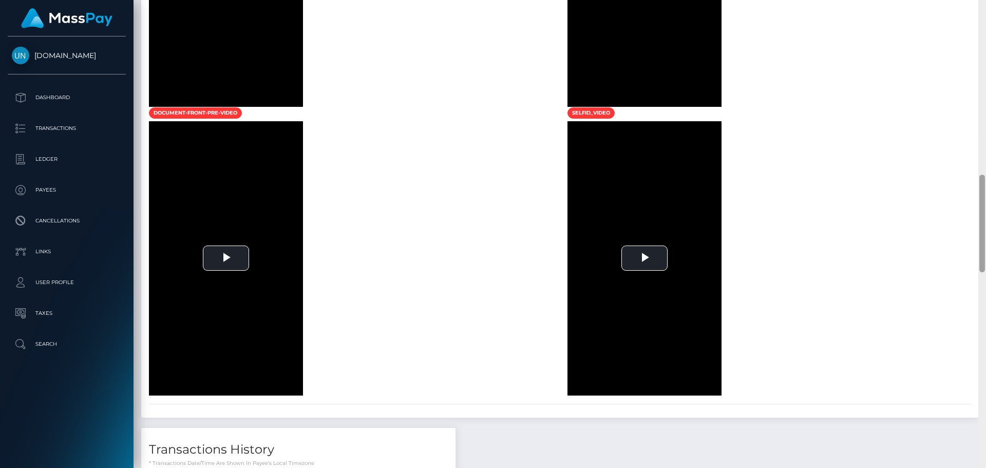
click at [986, 8] on div at bounding box center [982, 234] width 8 height 468
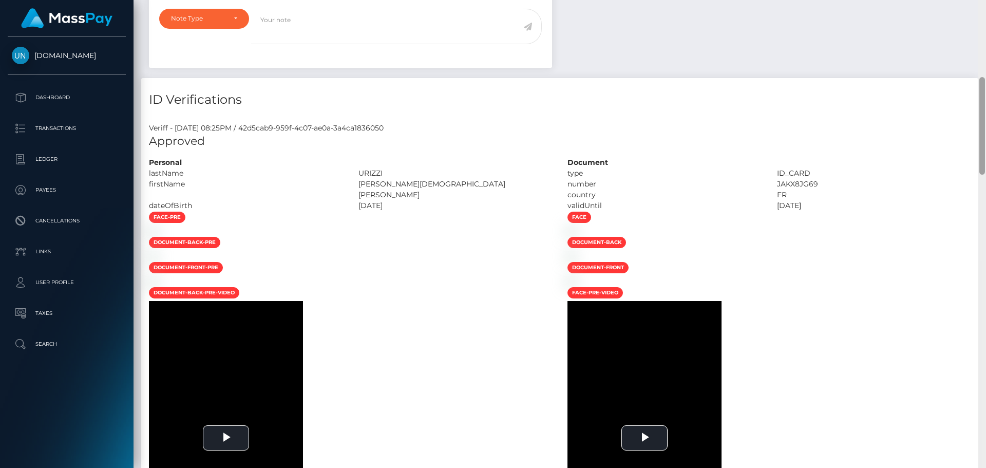
click at [986, 8] on div "Customer Profile Loading... Loading..." at bounding box center [560, 234] width 853 height 468
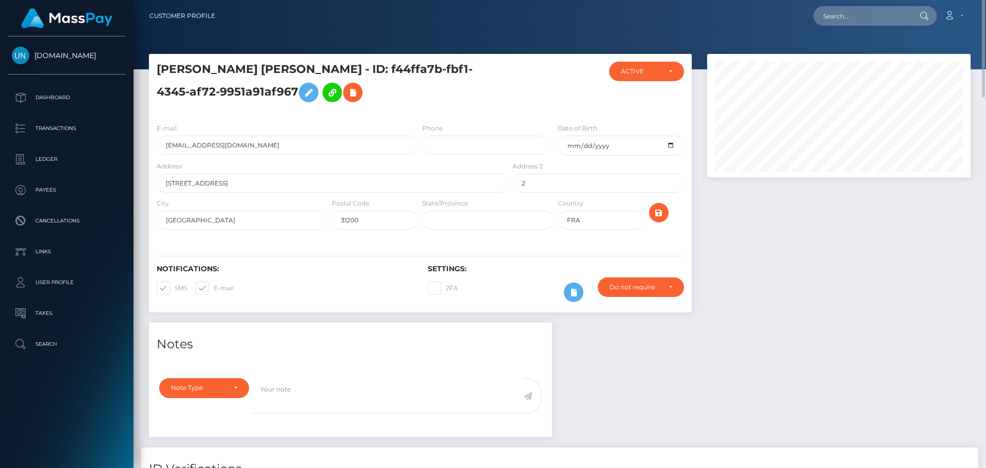
click at [791, 9] on div "Loading... Loading... Account Edit Profile Logout" at bounding box center [596, 16] width 747 height 22
click at [820, 14] on input "text" at bounding box center [862, 16] width 97 height 20
paste input "[EMAIL_ADDRESS][DOMAIN_NAME]"
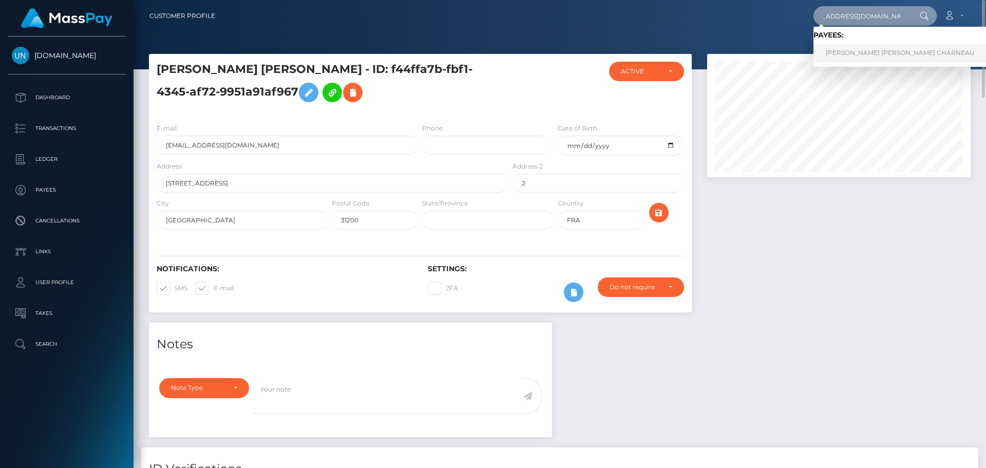
type input "[EMAIL_ADDRESS][DOMAIN_NAME]"
click at [850, 50] on link "[PERSON_NAME] [PERSON_NAME] CHARNEAU" at bounding box center [900, 53] width 173 height 19
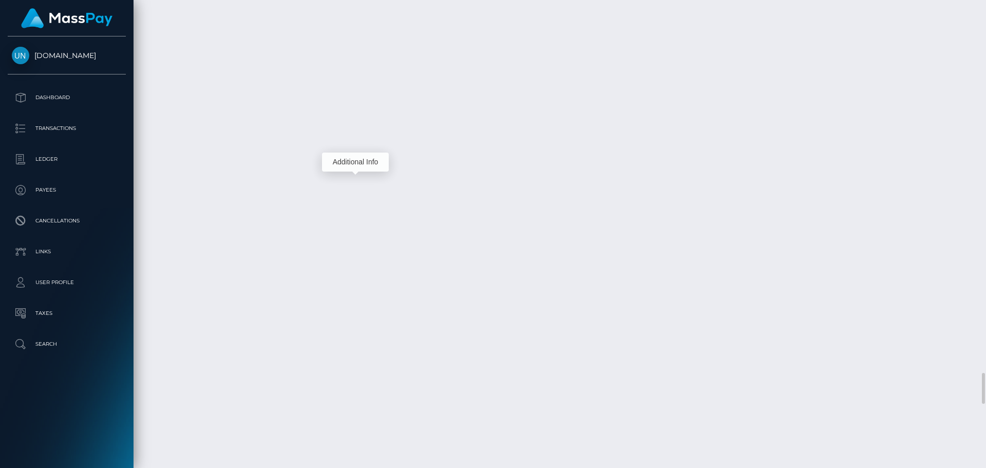
scroll to position [123, 264]
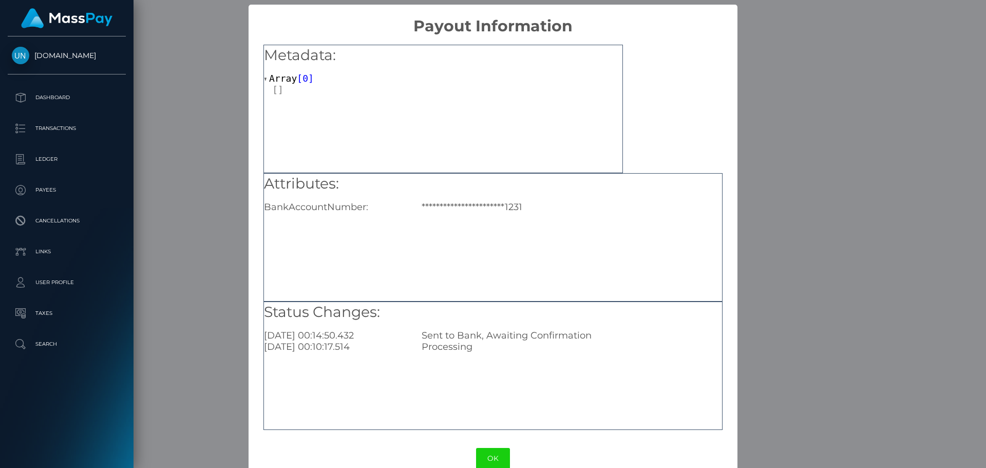
click at [803, 113] on div "**********" at bounding box center [493, 234] width 986 height 468
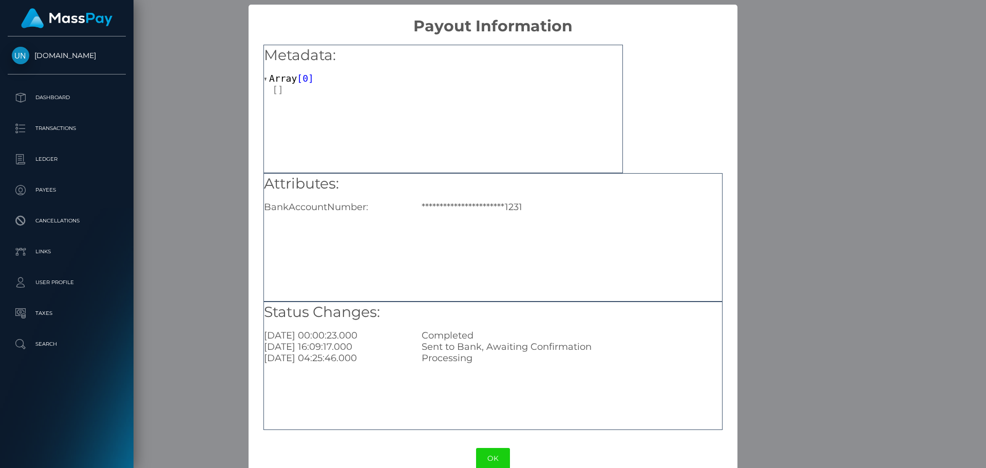
click at [214, 198] on div "**********" at bounding box center [493, 234] width 986 height 468
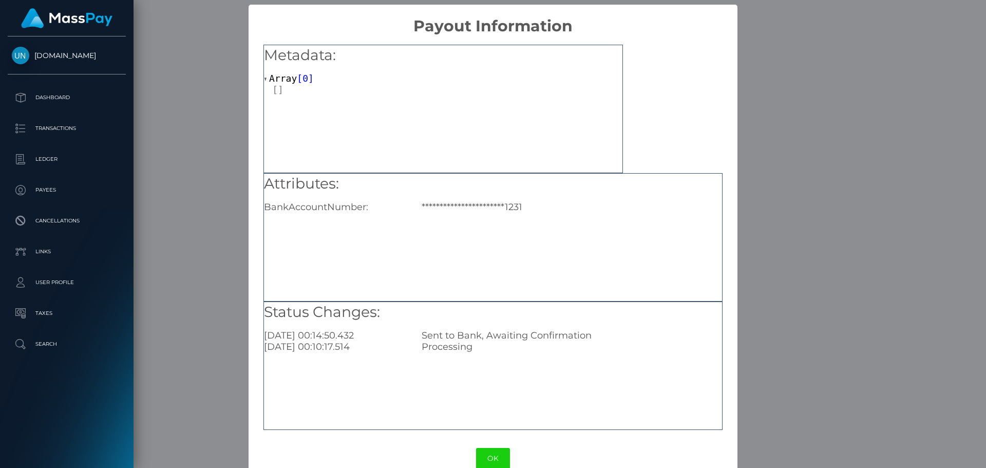
click at [210, 90] on div "**********" at bounding box center [493, 234] width 986 height 468
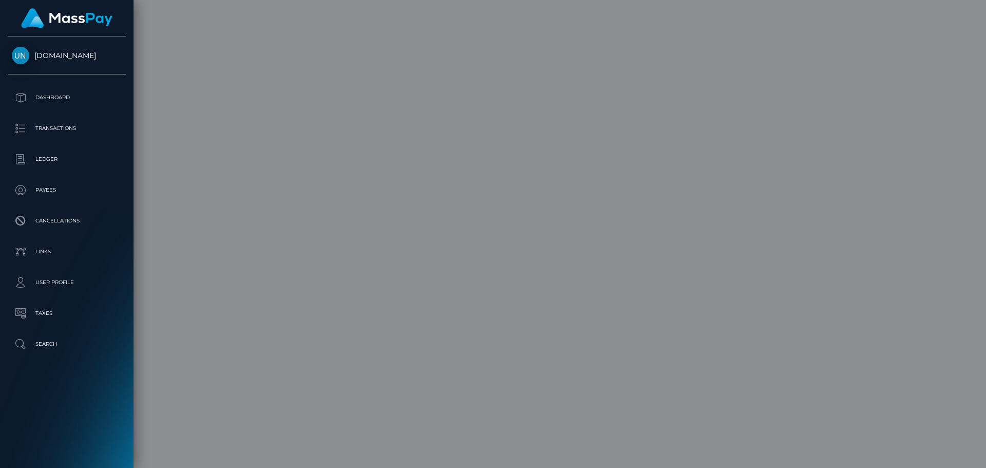
scroll to position [0, 0]
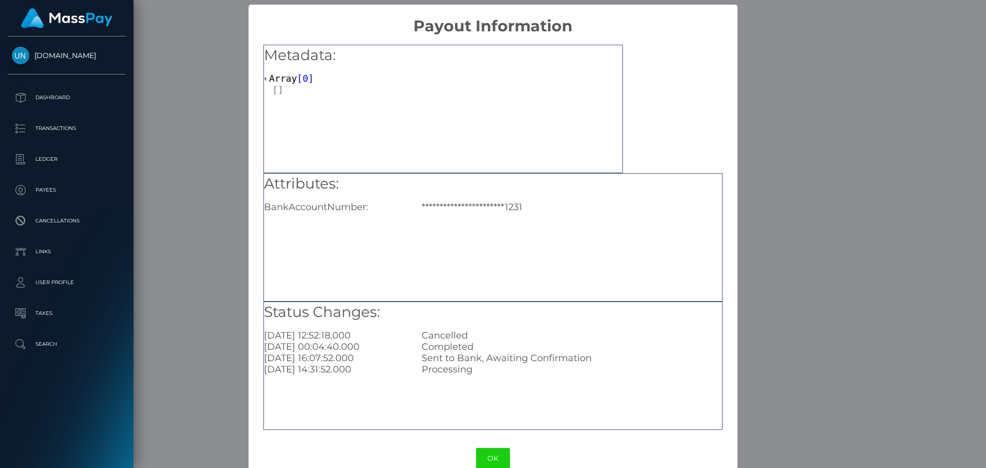
click at [177, 110] on div "**********" at bounding box center [493, 234] width 986 height 468
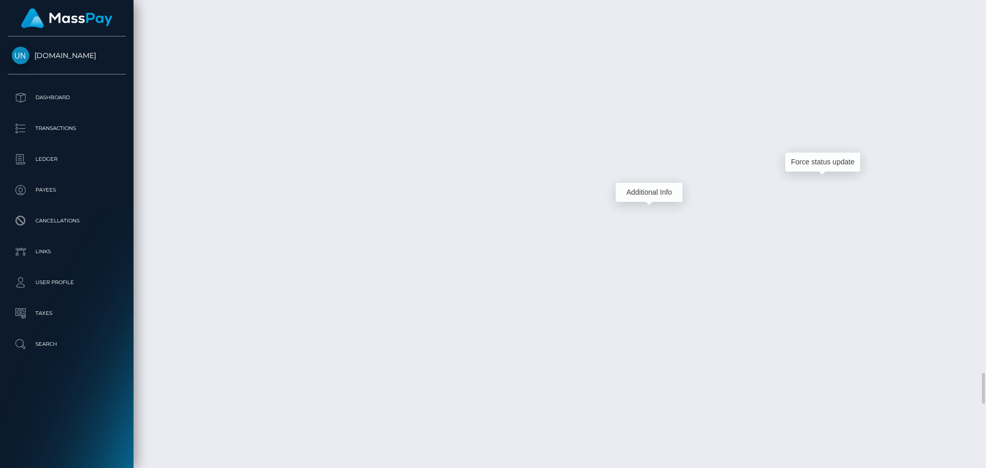
scroll to position [123, 264]
click at [986, 3] on div at bounding box center [982, 234] width 8 height 468
click at [984, 3] on div at bounding box center [982, 234] width 8 height 468
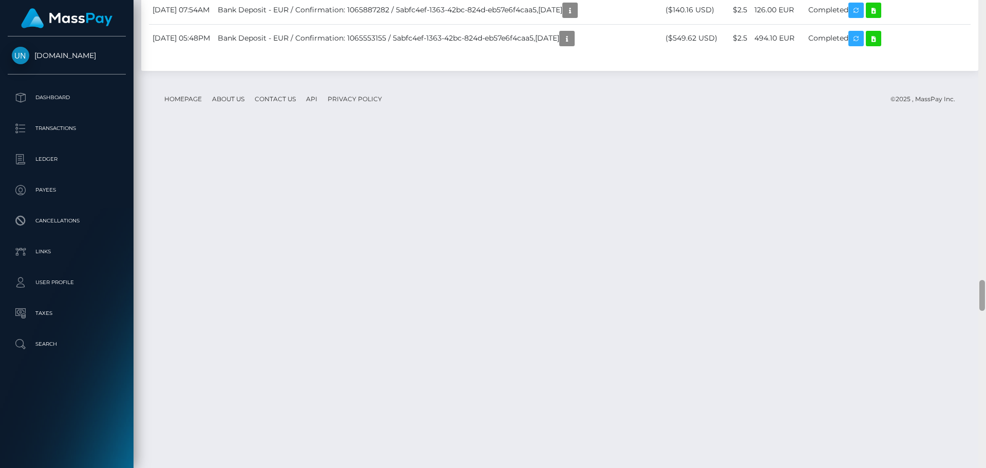
click at [984, 5] on div at bounding box center [982, 234] width 8 height 468
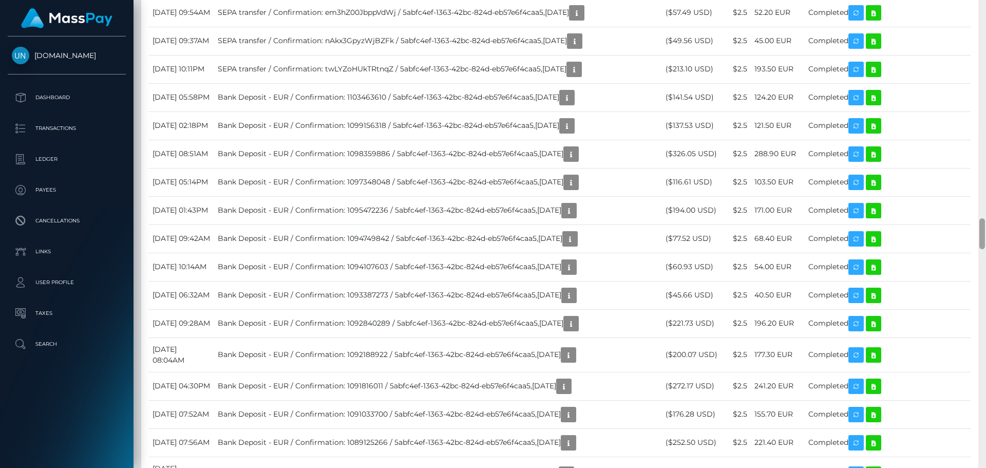
click at [984, 5] on div at bounding box center [982, 234] width 8 height 468
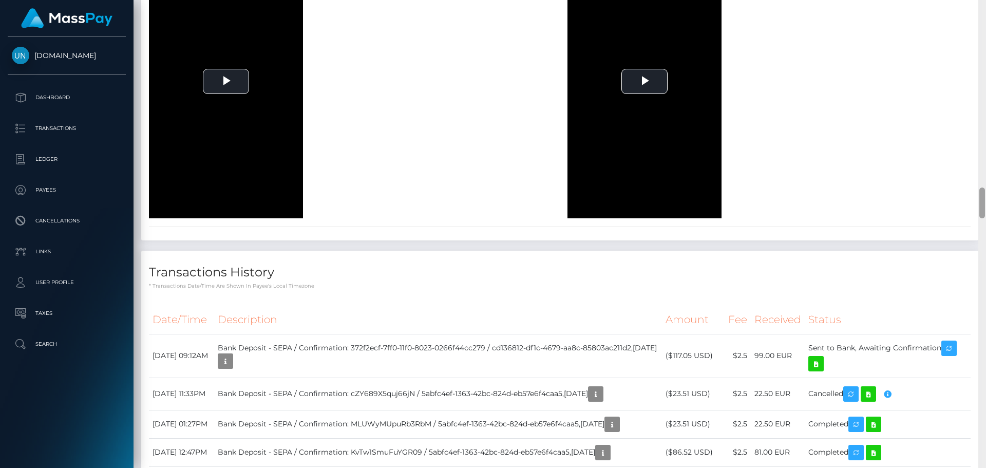
click at [984, 5] on div at bounding box center [982, 234] width 8 height 468
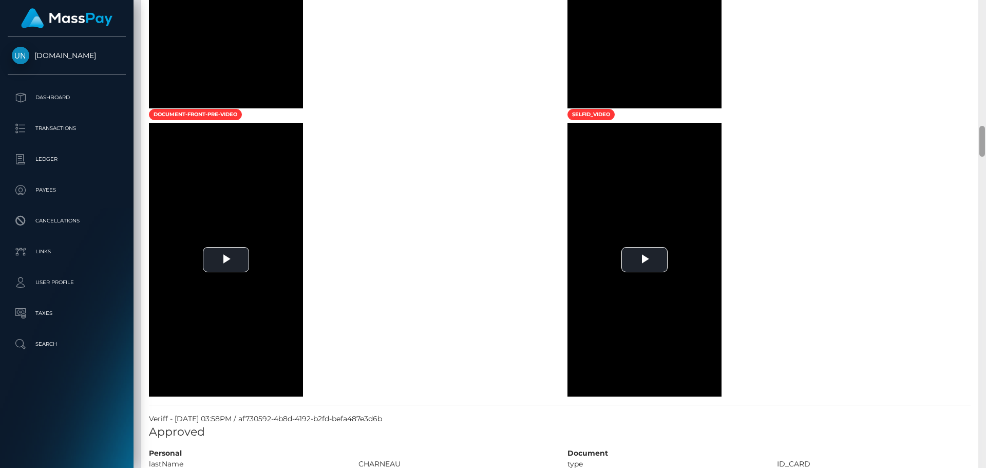
click at [984, 5] on div at bounding box center [982, 234] width 8 height 468
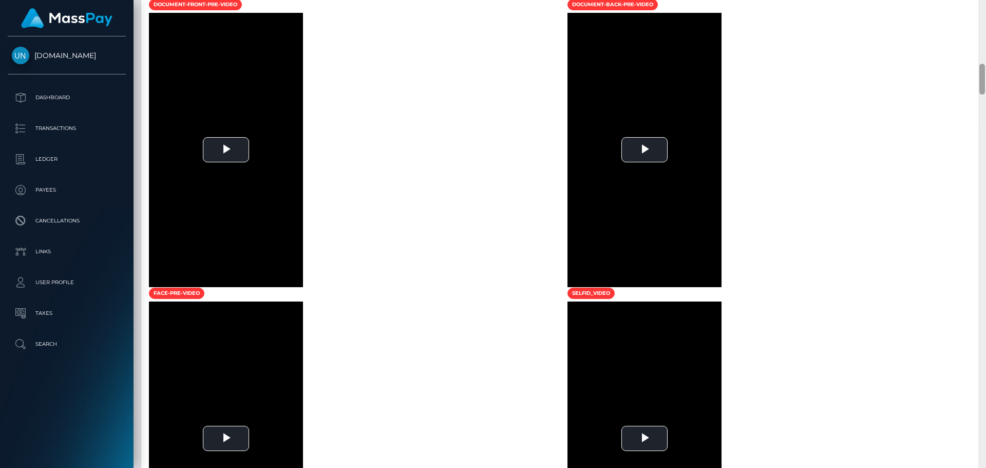
click at [984, 5] on div at bounding box center [982, 234] width 8 height 468
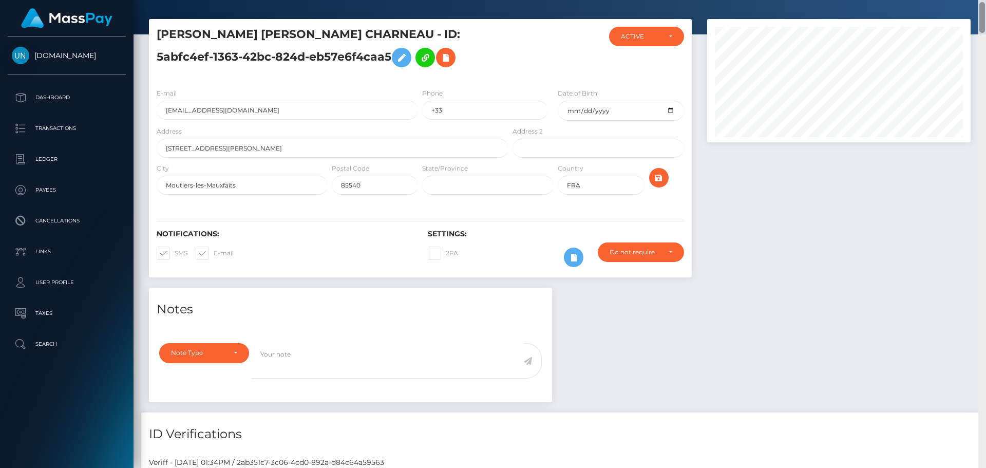
click at [984, 5] on div at bounding box center [982, 234] width 8 height 468
click at [877, 14] on div at bounding box center [560, -1] width 853 height 69
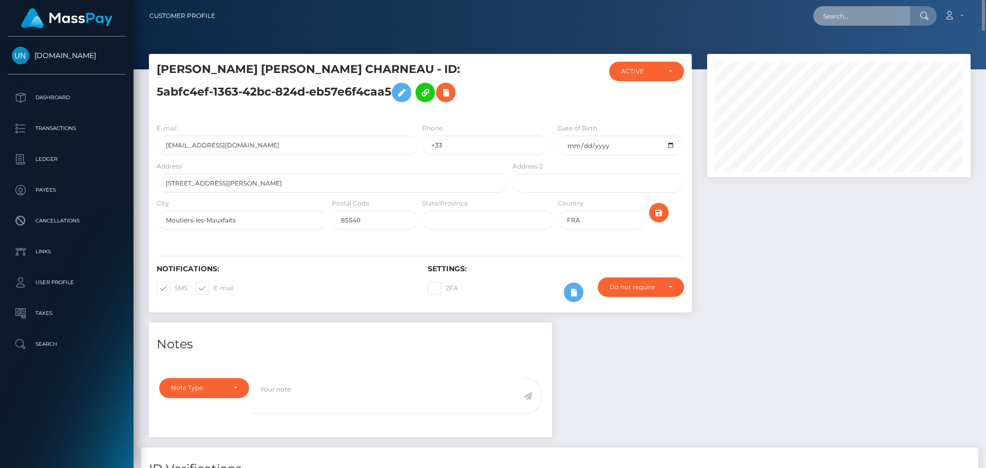
click at [876, 14] on input "text" at bounding box center [862, 16] width 97 height 20
paste input "amylkeir@gmail.com"
type input "amylkeir@gmail.com"
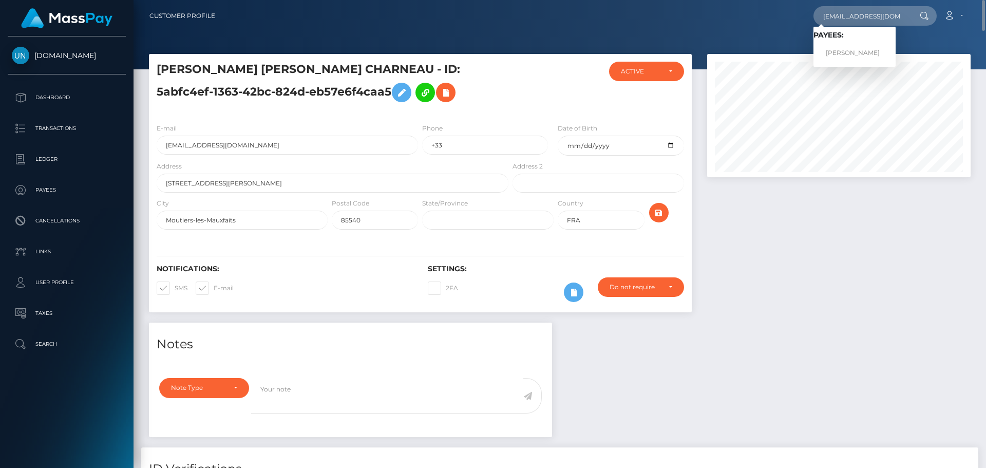
click at [851, 54] on link "AMY LOUISE KEIR" at bounding box center [855, 53] width 82 height 19
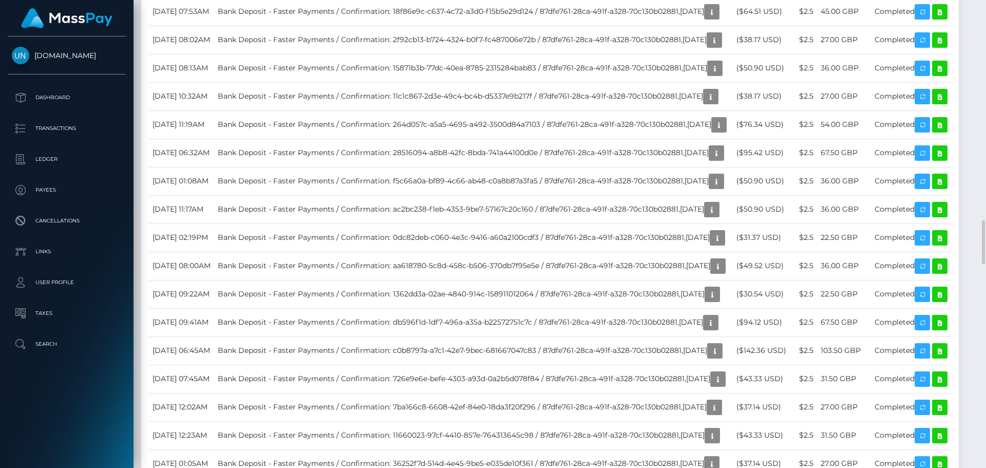
scroll to position [1798, 0]
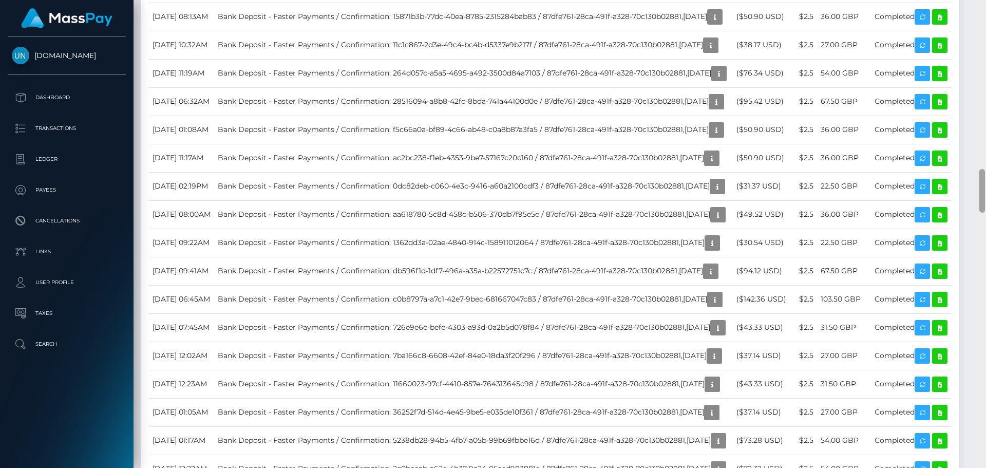
click at [986, 9] on div at bounding box center [982, 234] width 8 height 468
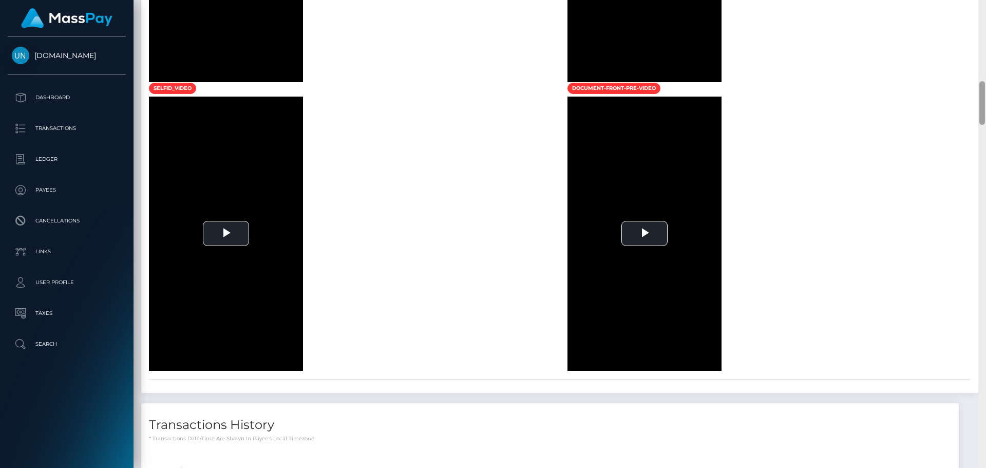
scroll to position [394, 0]
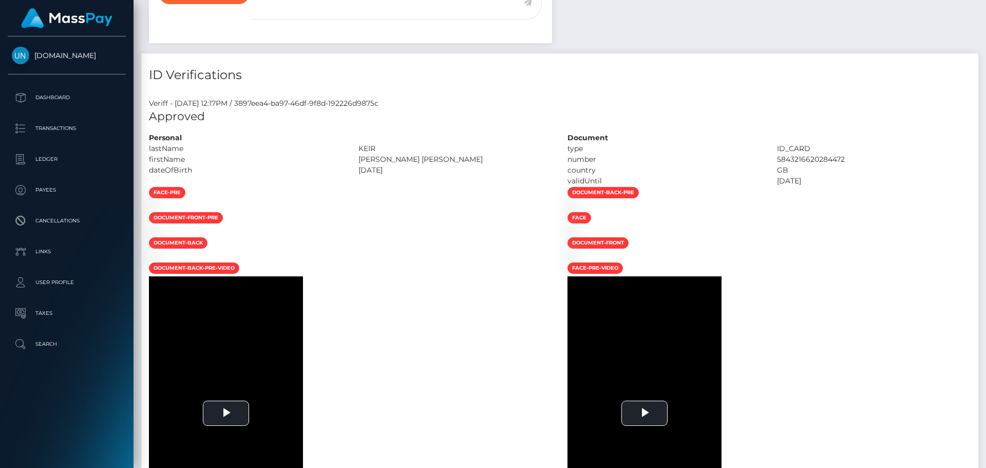
drag, startPoint x: 986, startPoint y: 9, endPoint x: 809, endPoint y: 7, distance: 176.2
click at [982, 10] on div "Customer Profile Loading... Loading..." at bounding box center [560, 234] width 853 height 468
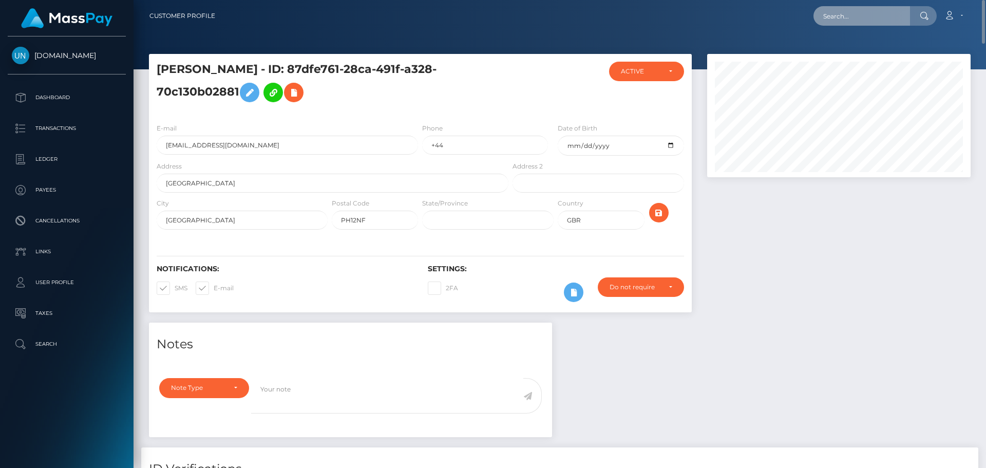
click at [863, 14] on input "text" at bounding box center [862, 16] width 97 height 20
paste input "jecavaz@icloud.com"
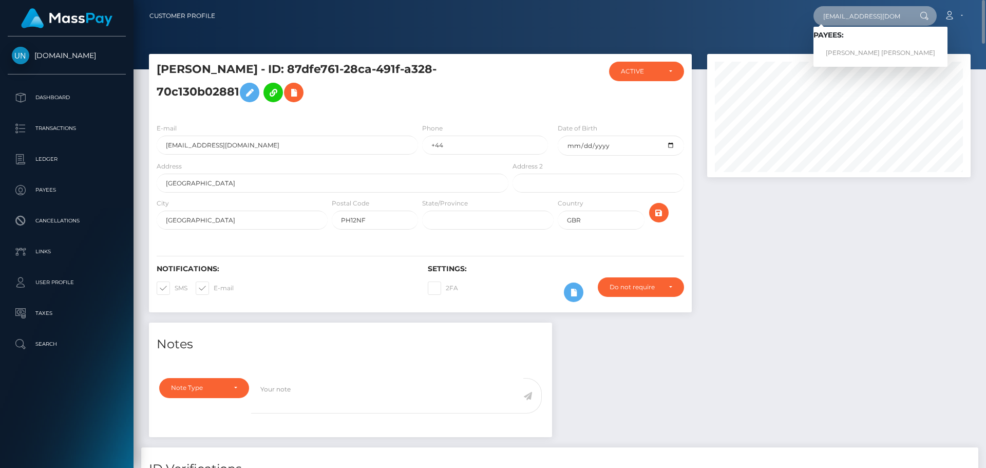
type input "jecavaz@icloud.com"
click at [847, 47] on link "JESSICA MARIA VAZQUEZ" at bounding box center [881, 53] width 134 height 19
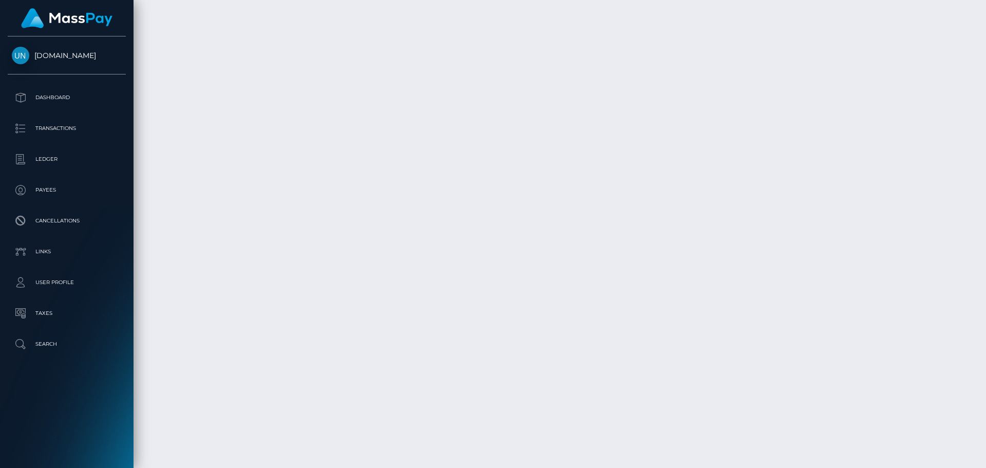
scroll to position [3669, 0]
click at [986, 39] on div at bounding box center [982, 234] width 8 height 468
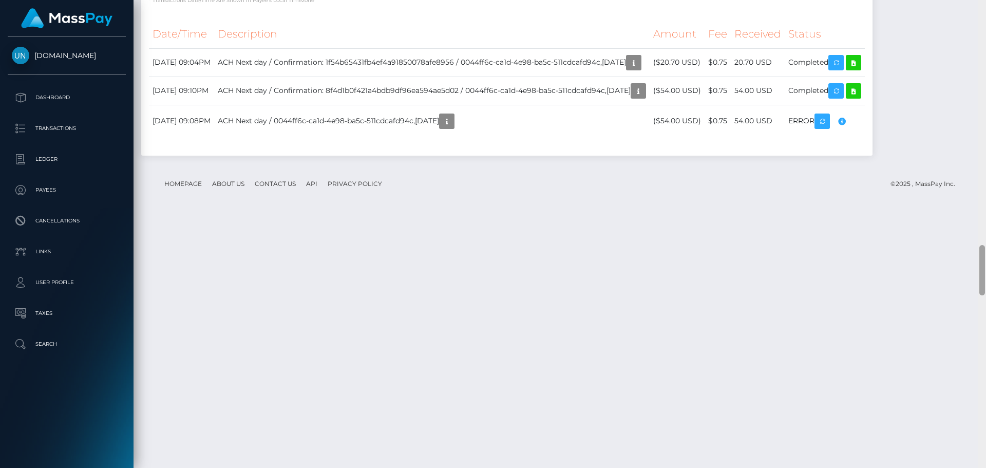
click at [986, 39] on div at bounding box center [982, 234] width 8 height 468
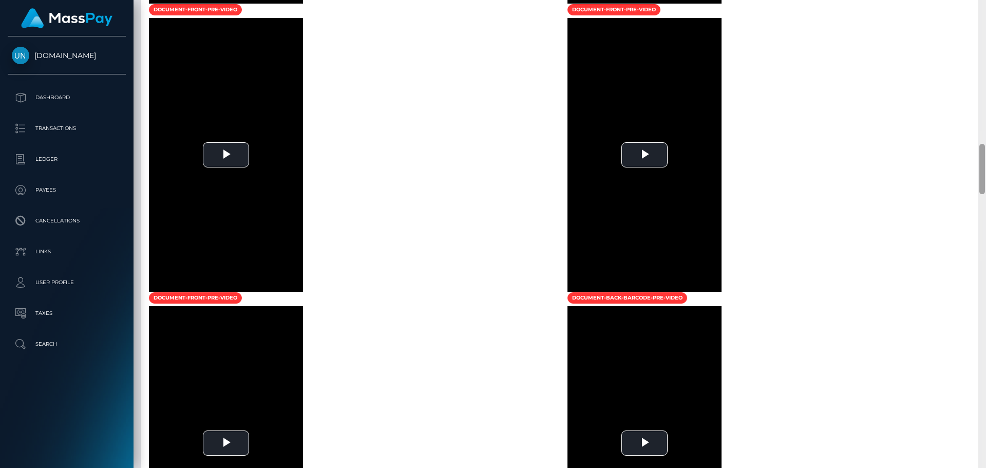
click at [986, 39] on div at bounding box center [982, 234] width 8 height 468
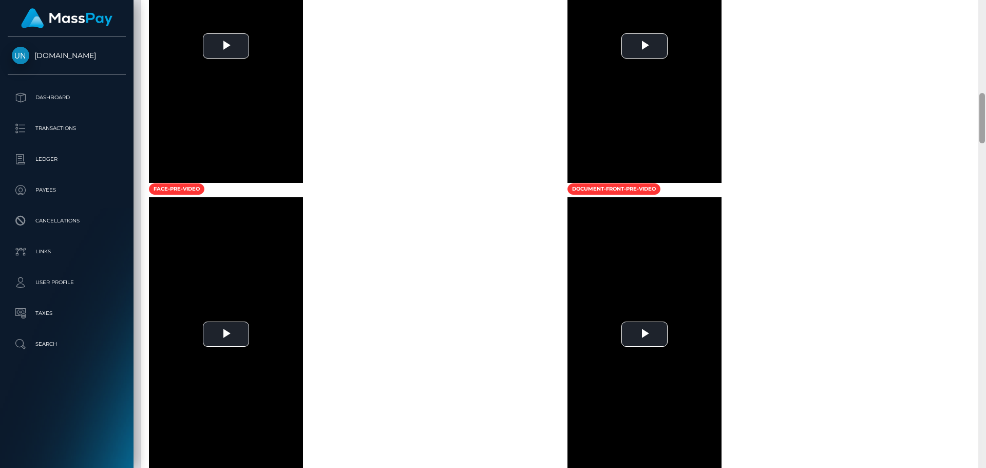
click at [980, 27] on div at bounding box center [982, 234] width 8 height 468
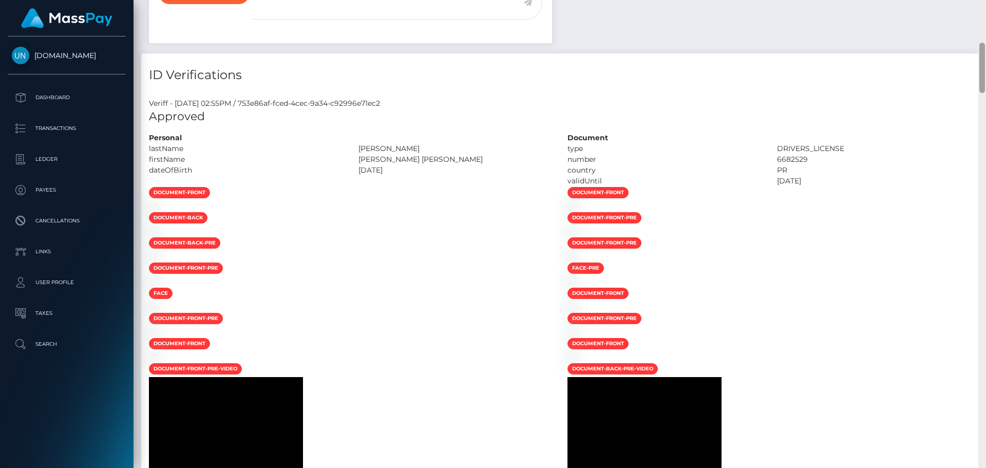
click at [984, 12] on div "Customer Profile Loading... Loading..." at bounding box center [560, 234] width 853 height 468
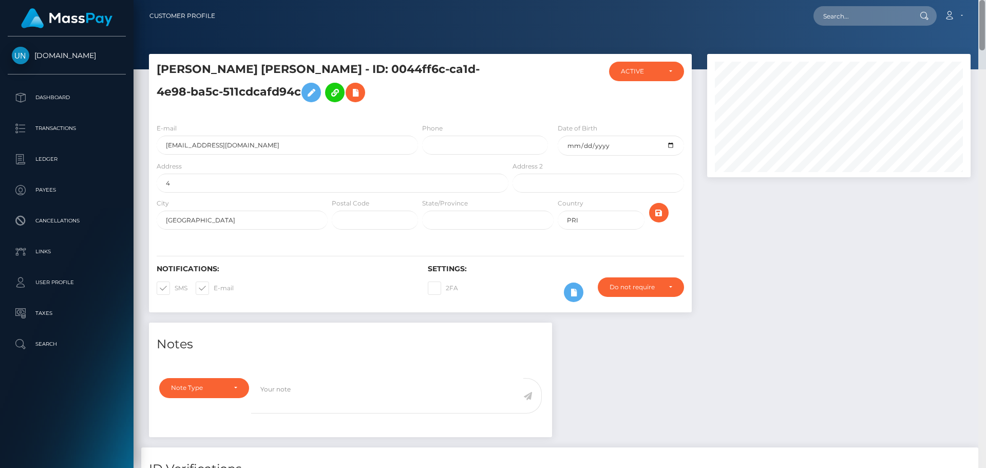
click at [984, 12] on nav "Customer Profile Loading... Loading... Account" at bounding box center [560, 16] width 853 height 32
click at [865, 15] on input "text" at bounding box center [862, 16] width 97 height 20
paste input "[EMAIL_ADDRESS][DOMAIN_NAME]"
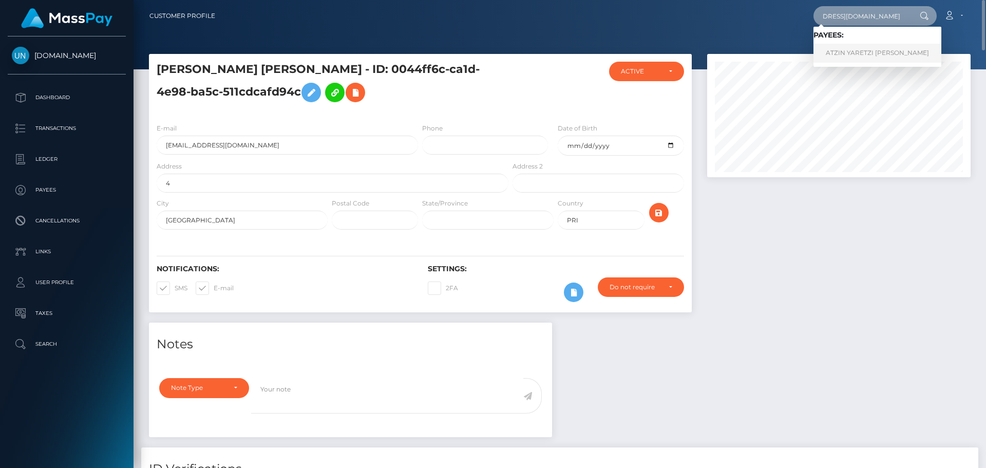
type input "[EMAIL_ADDRESS][DOMAIN_NAME]"
click at [855, 51] on link "ATZIN YARETZI JAIME TORRES" at bounding box center [878, 53] width 128 height 19
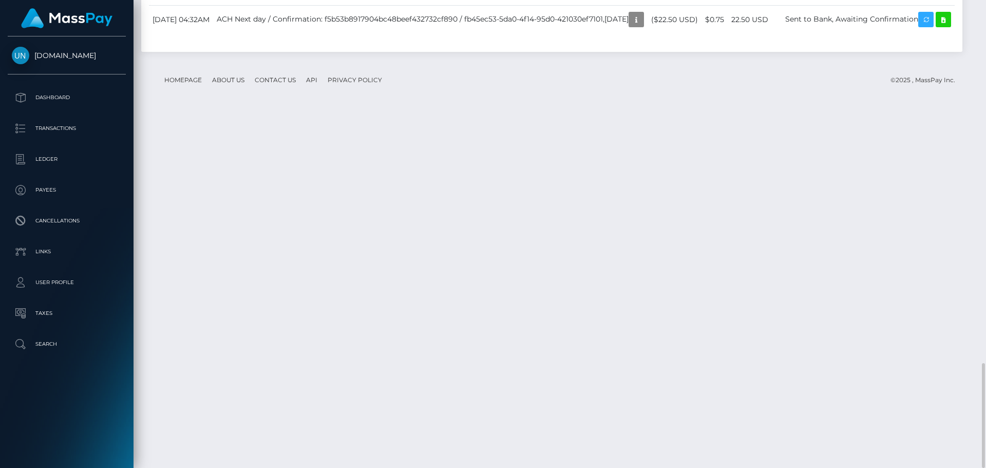
scroll to position [1804, 0]
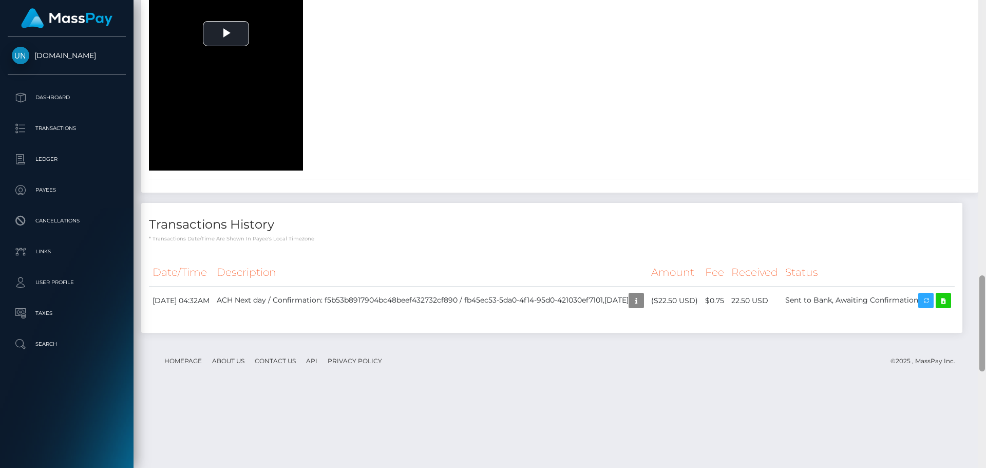
click at [986, 2] on div at bounding box center [982, 234] width 8 height 468
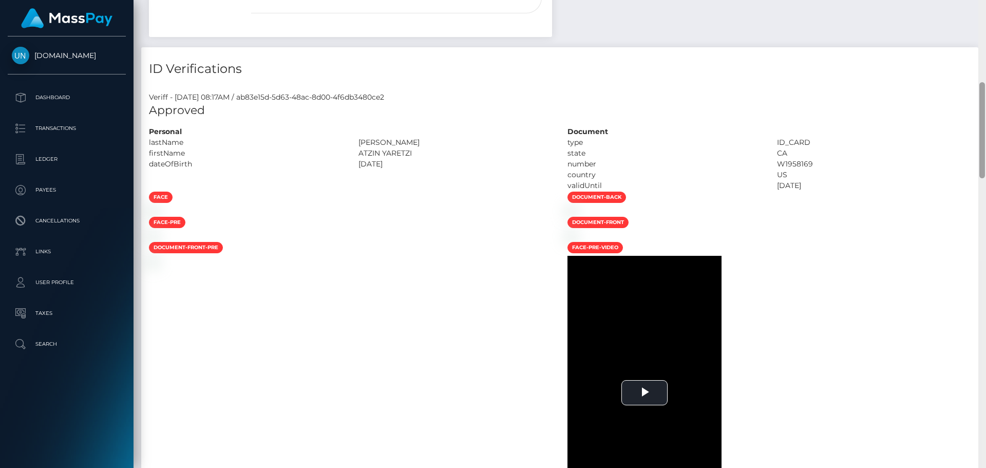
click at [986, 3] on div "Customer Profile Loading... Loading..." at bounding box center [560, 234] width 853 height 468
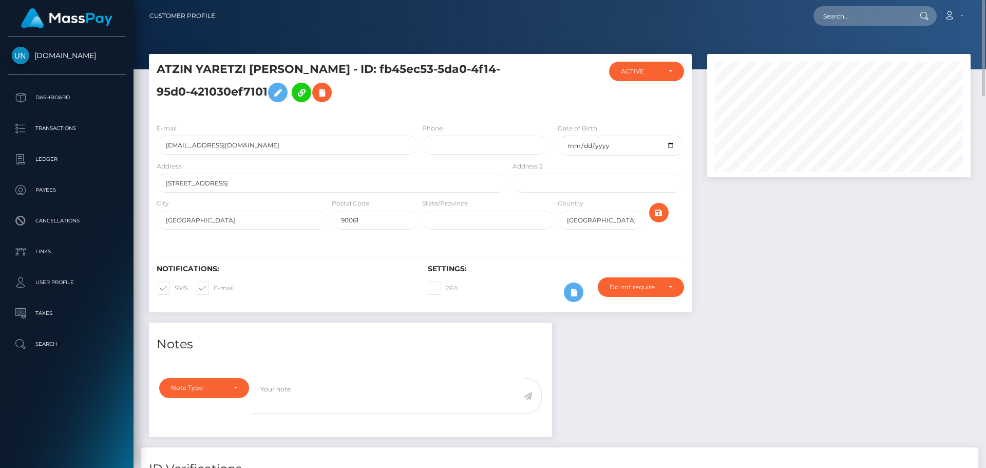
click at [911, 12] on div at bounding box center [923, 16] width 27 height 20
click at [881, 12] on input "text" at bounding box center [862, 16] width 97 height 20
paste input "myamilady@gmail.com"
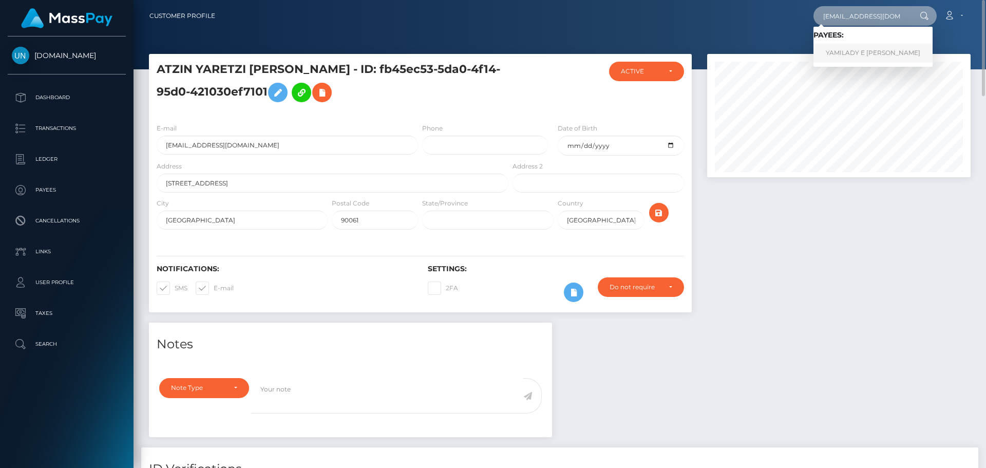
type input "myamilady@gmail.com"
click at [879, 51] on link "YAMILADY E MACHUCA NARVAEZ" at bounding box center [873, 53] width 119 height 19
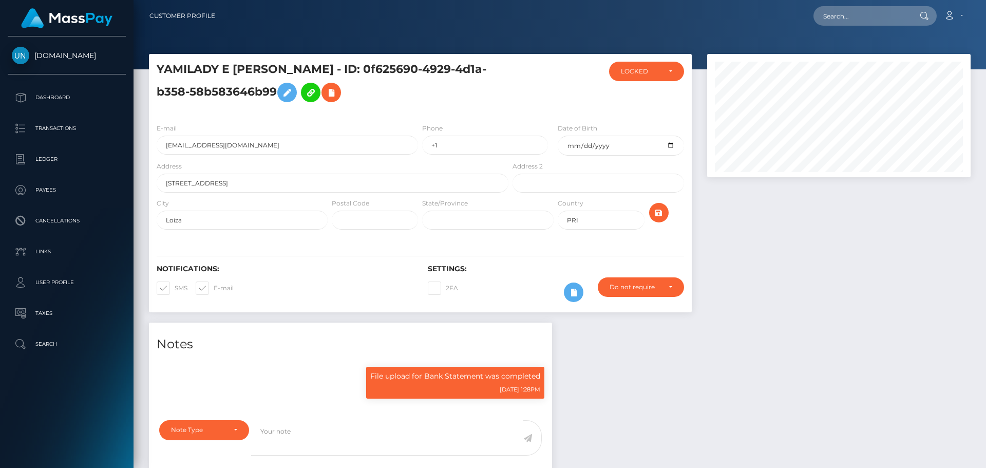
scroll to position [123, 264]
click at [889, 20] on input "text" at bounding box center [862, 16] width 97 height 20
paste input "kgpfxnmx6k@privaterelay.appleid.com"
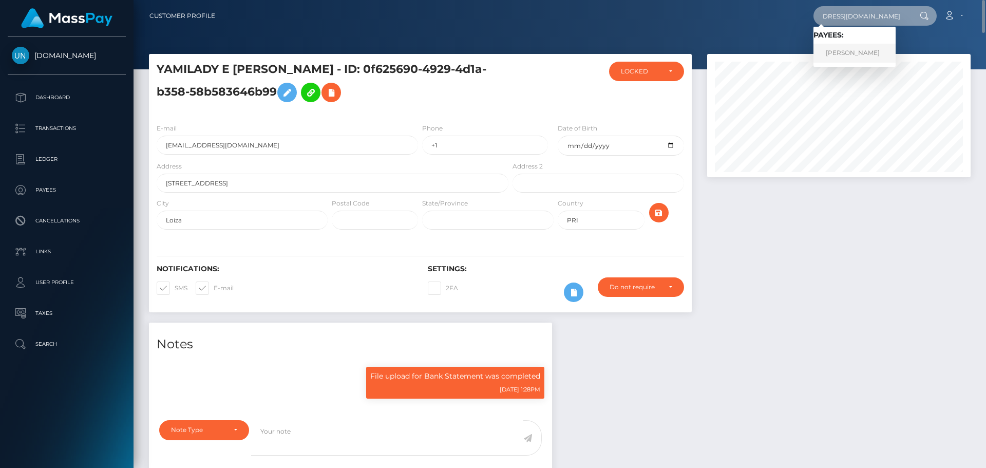
type input "kgpfxnmx6k@privaterelay.appleid.com"
click at [847, 50] on link "YANDEL DANIEL VALDES PABON" at bounding box center [855, 53] width 82 height 19
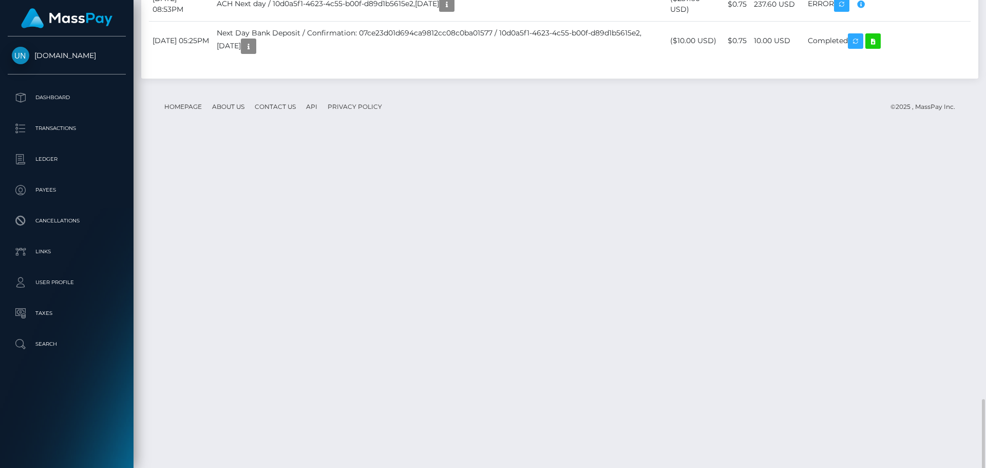
scroll to position [1798, 0]
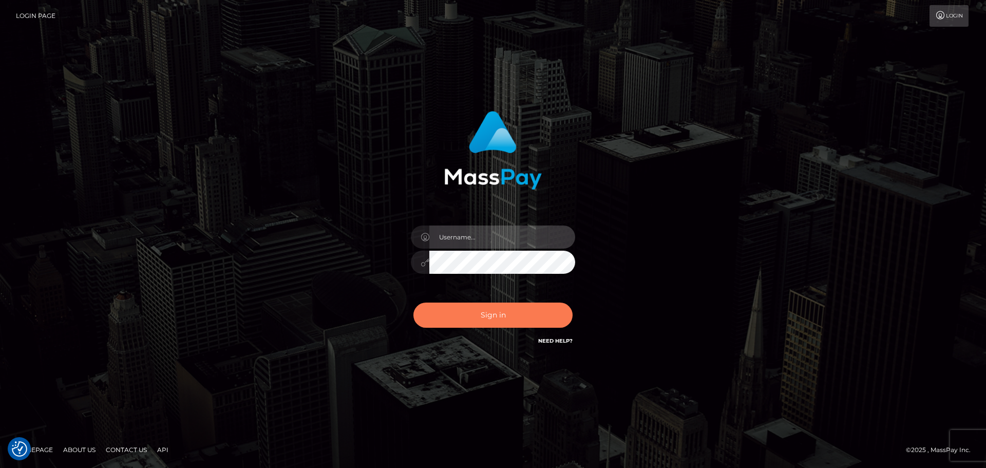
type input "[PERSON_NAME]"
click at [522, 306] on button "Sign in" at bounding box center [492, 315] width 159 height 25
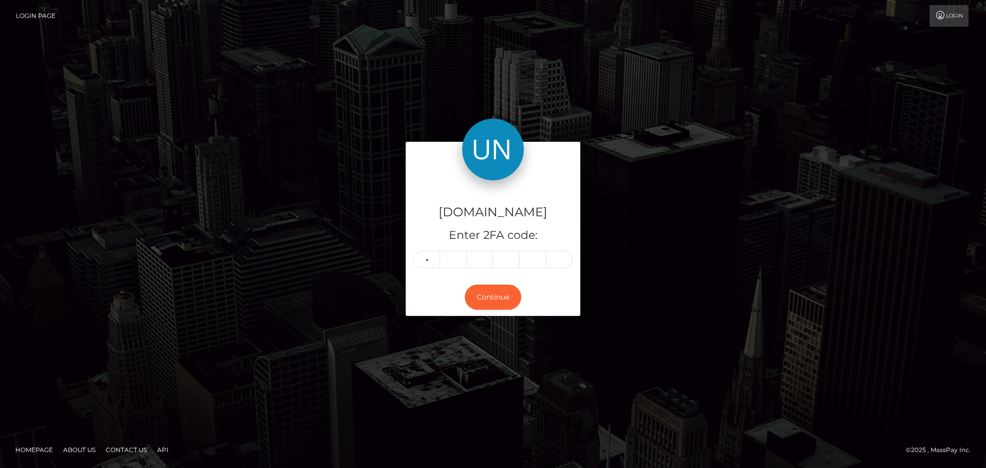
type input "8"
type input "3"
type input "8"
type input "2"
type input "3"
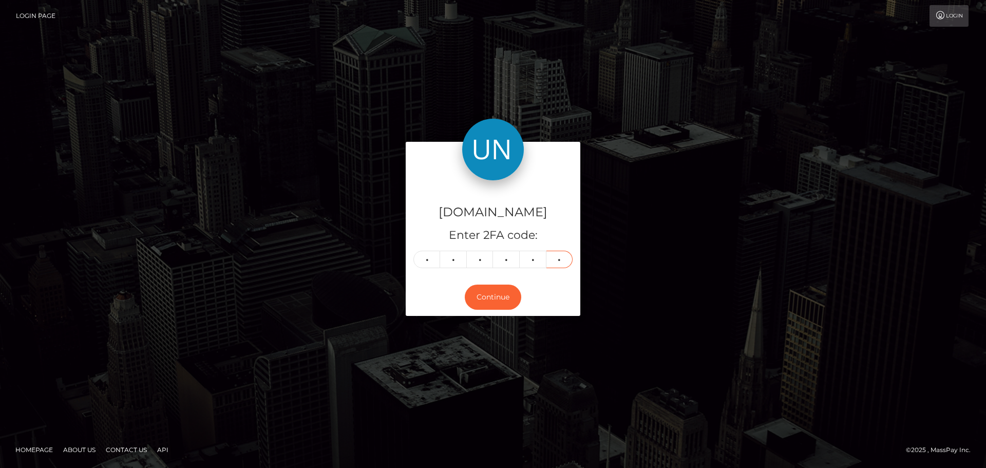
type input "5"
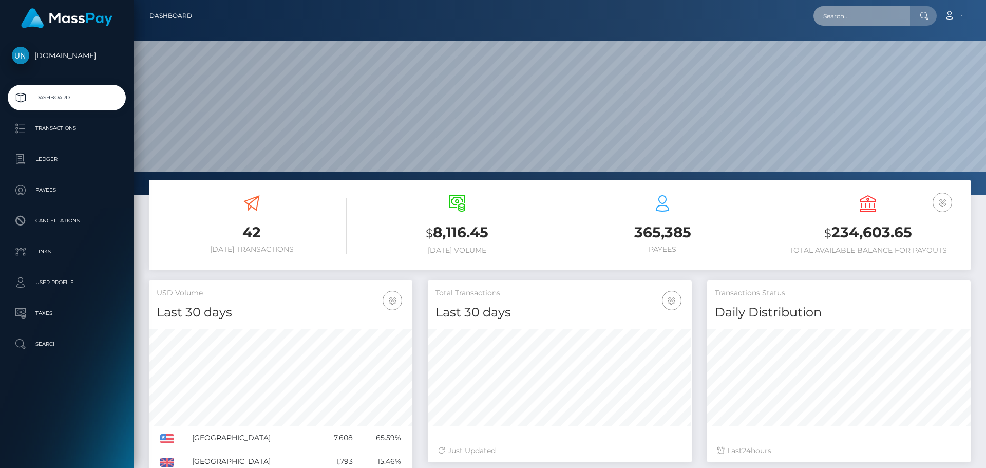
click at [854, 11] on input "text" at bounding box center [862, 16] width 97 height 20
paste input "jenniffermorales535@gmail.com"
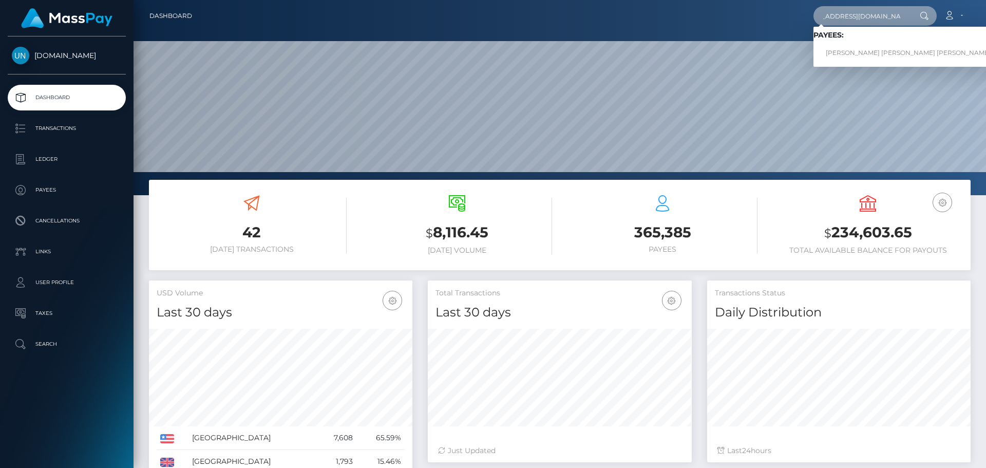
type input "jenniffermorales535@gmail.com"
click at [847, 53] on link "JENNIFFER ELIZA MORALES CORONADO" at bounding box center [909, 53] width 190 height 19
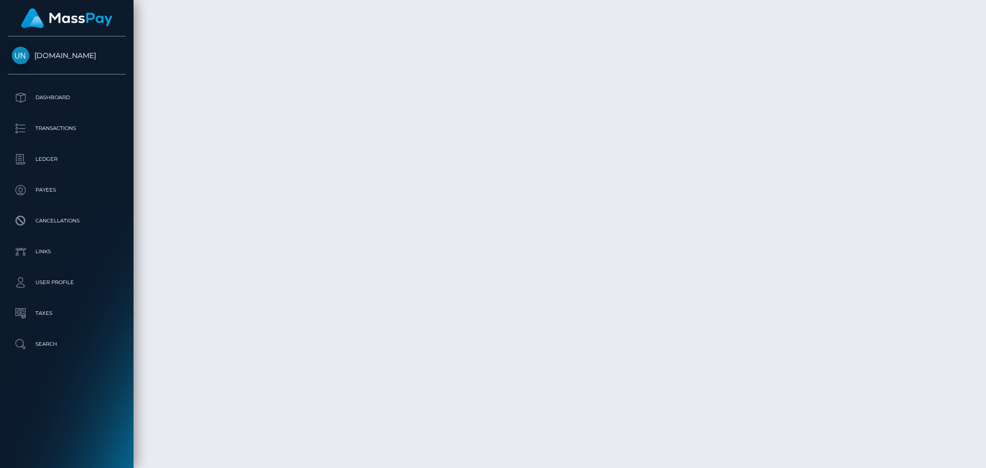
scroll to position [3225, 0]
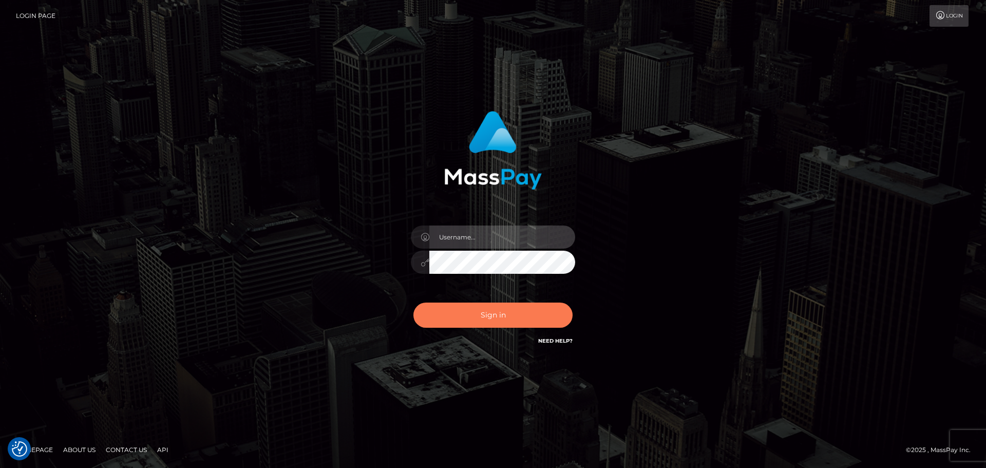
type input "[PERSON_NAME]"
click at [501, 317] on button "Sign in" at bounding box center [492, 315] width 159 height 25
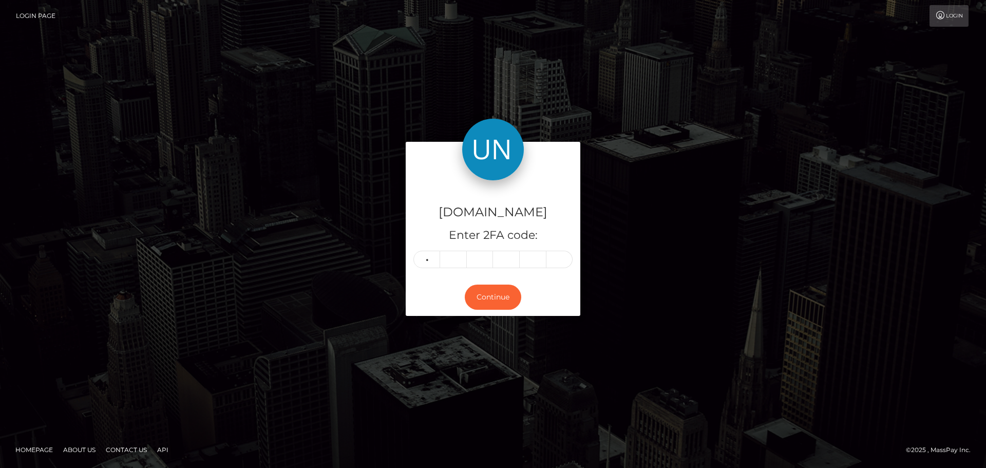
type input "0"
type input "1"
type input "0"
type input "2"
type input "6"
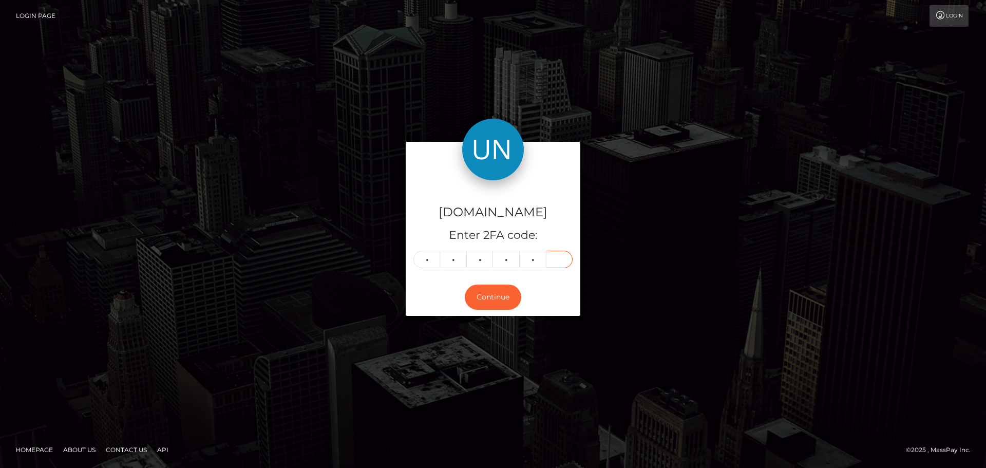
type input "2"
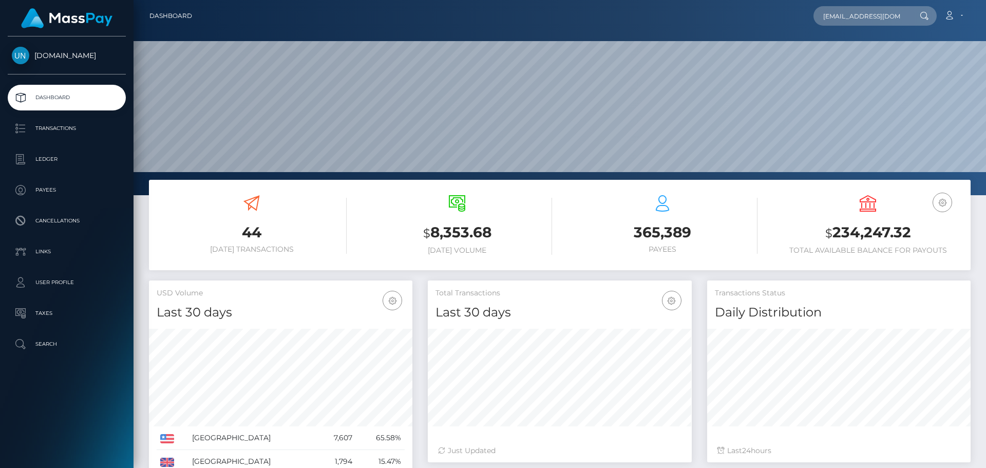
scroll to position [0, 17]
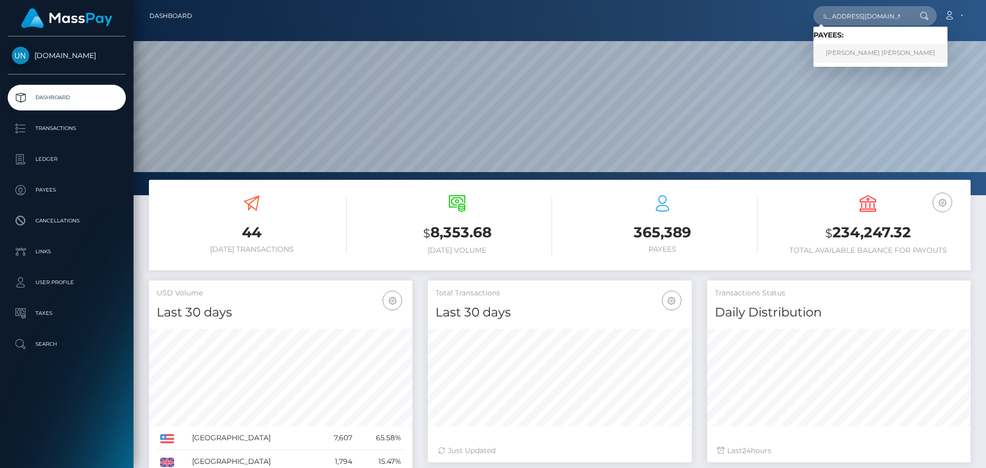
type input "[EMAIL_ADDRESS][DOMAIN_NAME]"
click at [850, 47] on link "PEDRO MIGUEL SOUSA MOURA" at bounding box center [881, 53] width 134 height 19
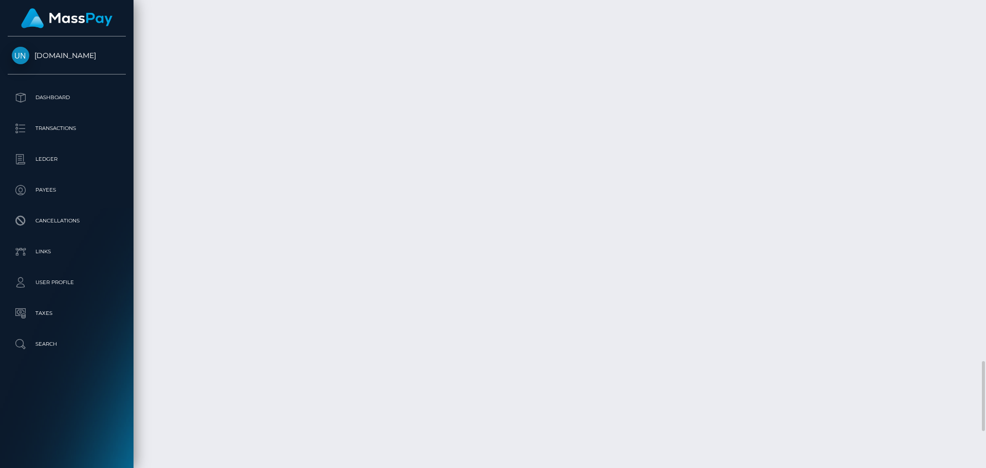
scroll to position [2658, 0]
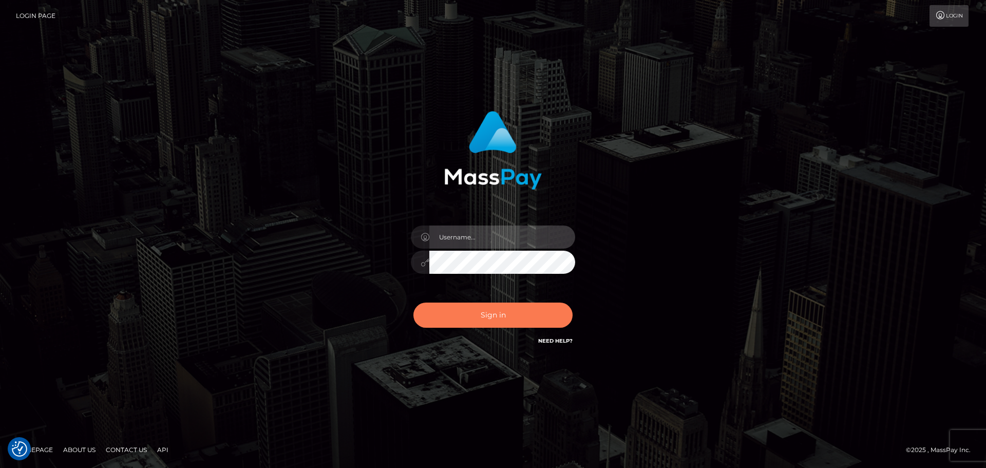
type input "Yassine Slimene"
click at [490, 310] on button "Sign in" at bounding box center [492, 315] width 159 height 25
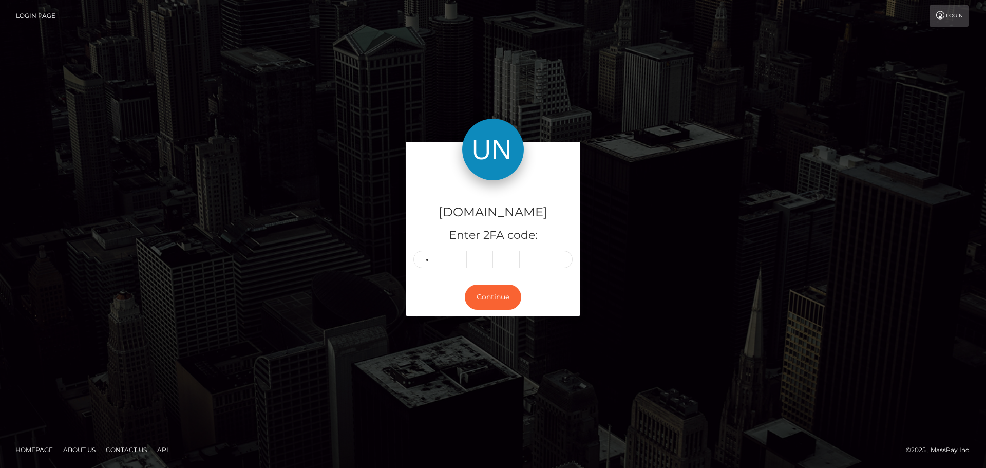
type input "7"
type input "6"
type input "2"
type input "5"
type input "9"
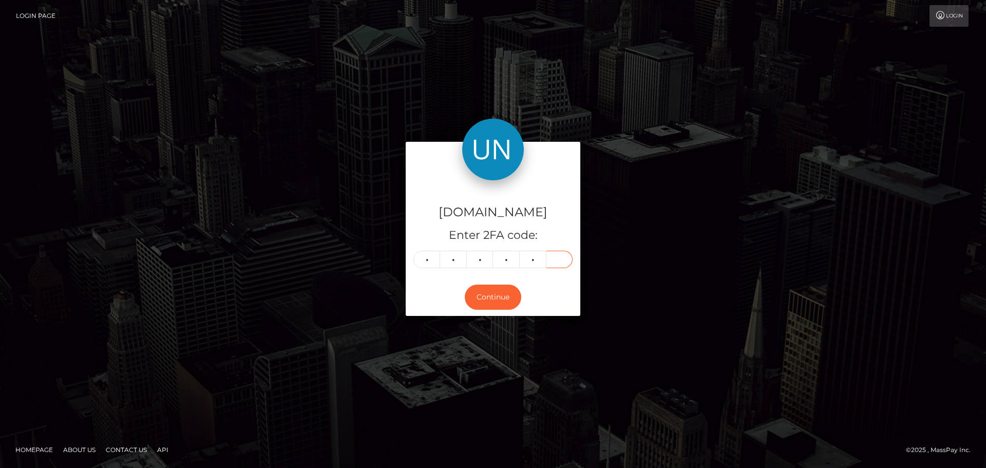
type input "8"
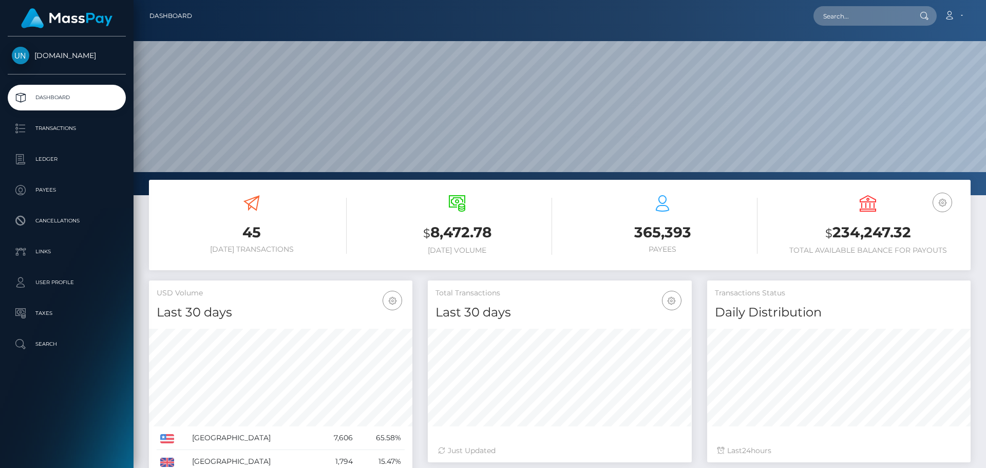
scroll to position [182, 264]
click at [874, 10] on input "text" at bounding box center [862, 16] width 97 height 20
paste input "[EMAIL_ADDRESS][DOMAIN_NAME]"
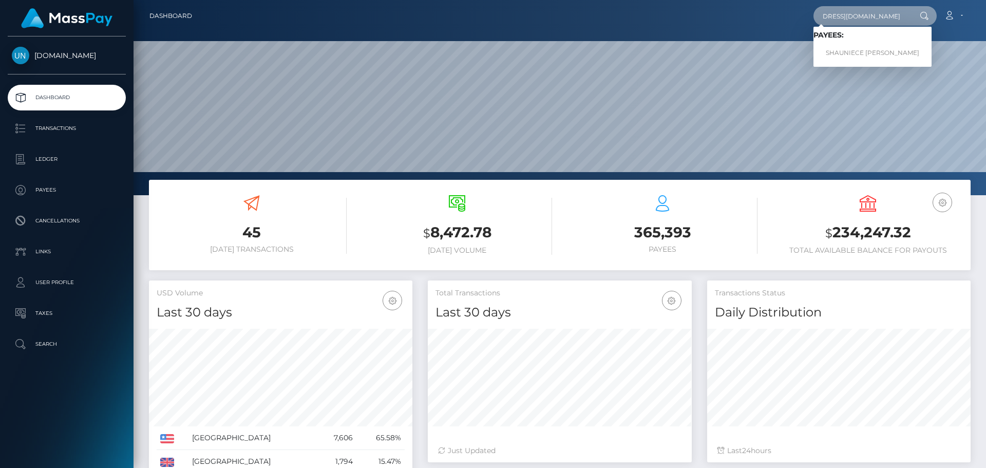
type input "[EMAIL_ADDRESS][DOMAIN_NAME]"
click at [853, 45] on link "SHAUNIECE [PERSON_NAME]" at bounding box center [873, 53] width 118 height 19
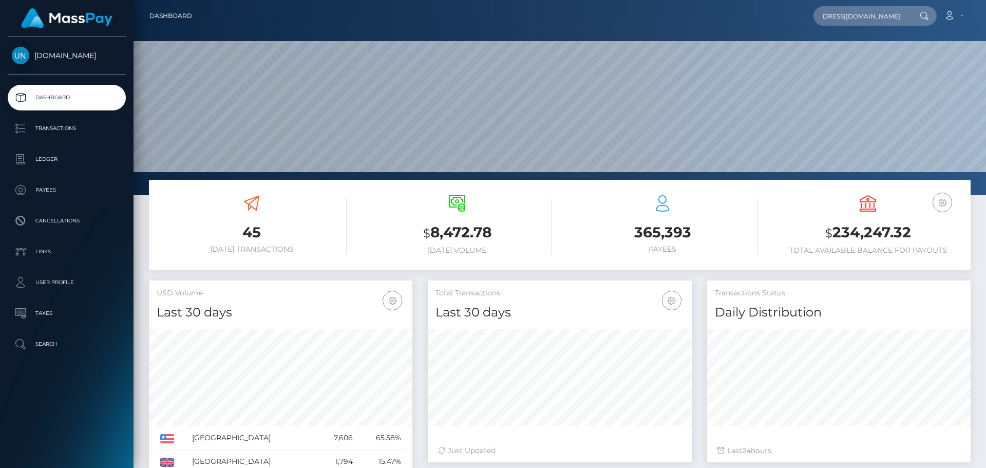
scroll to position [0, 0]
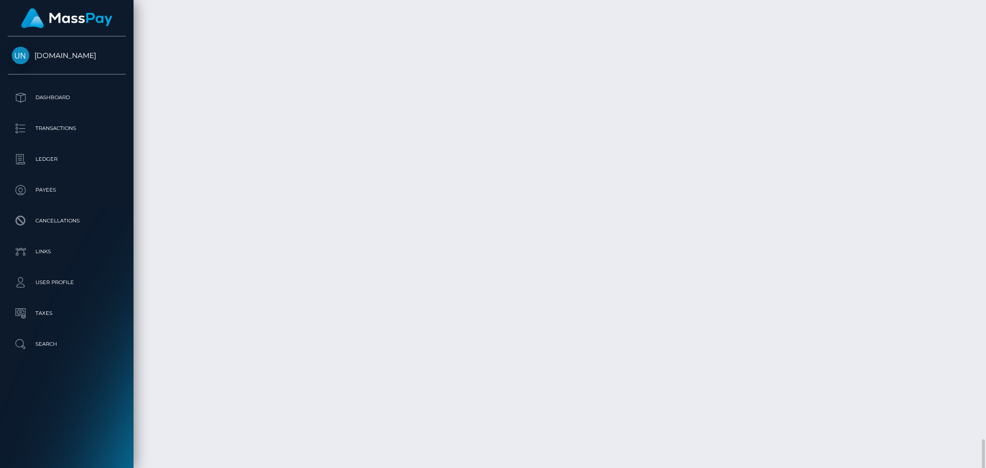
scroll to position [2249, 0]
